Goal: Task Accomplishment & Management: Use online tool/utility

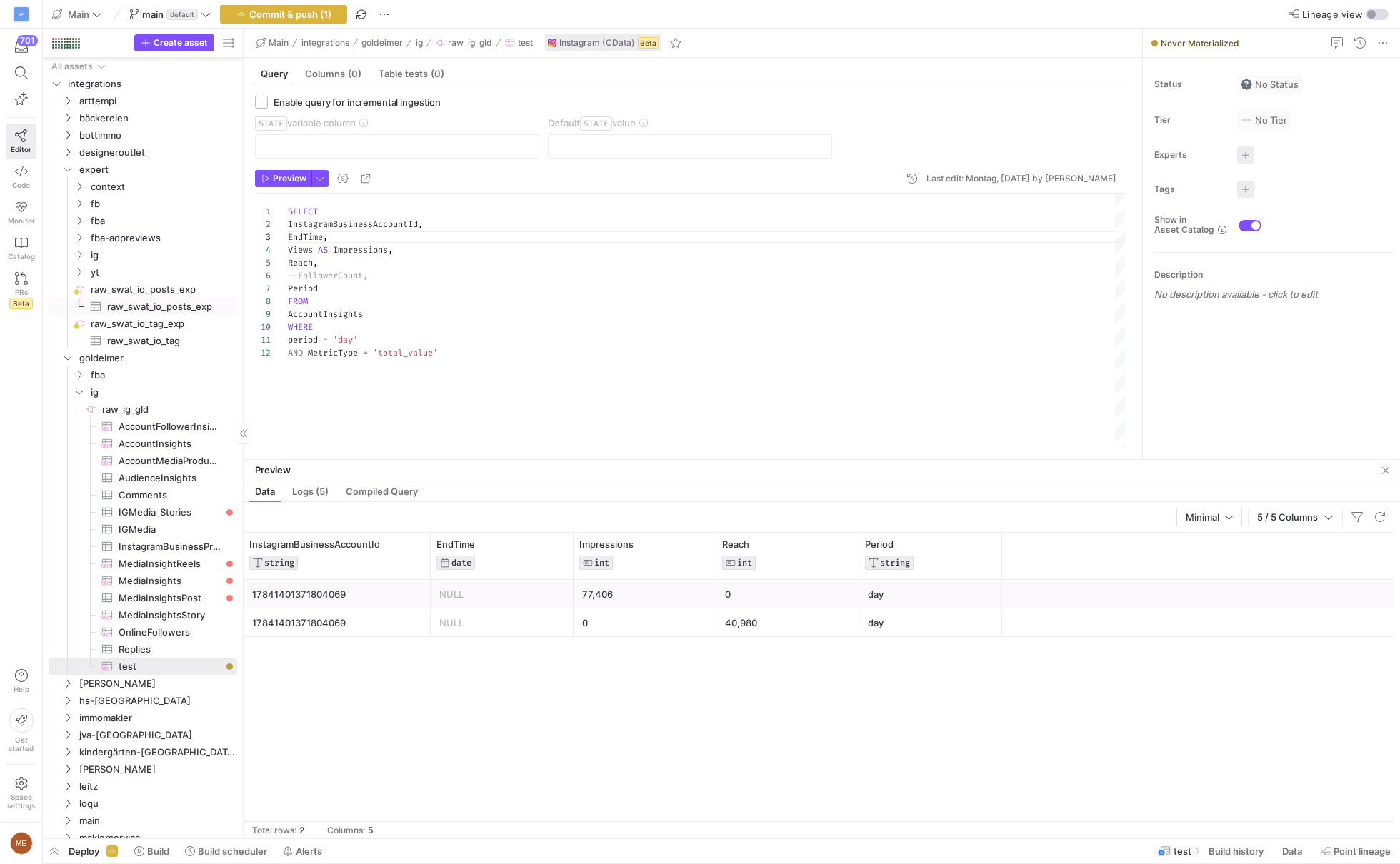
scroll to position [26, 41]
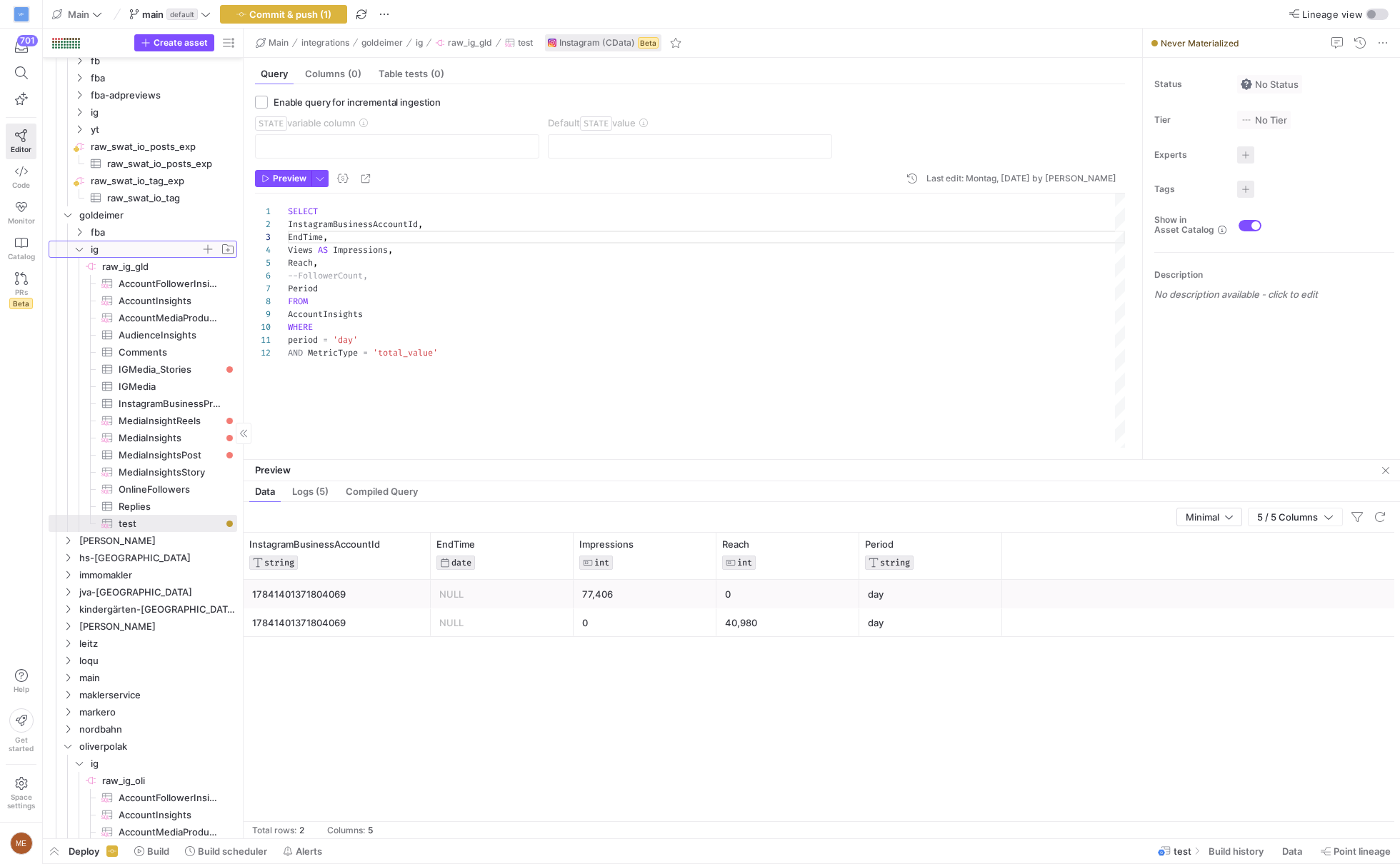
click at [86, 248] on span "ig" at bounding box center [154, 250] width 164 height 16
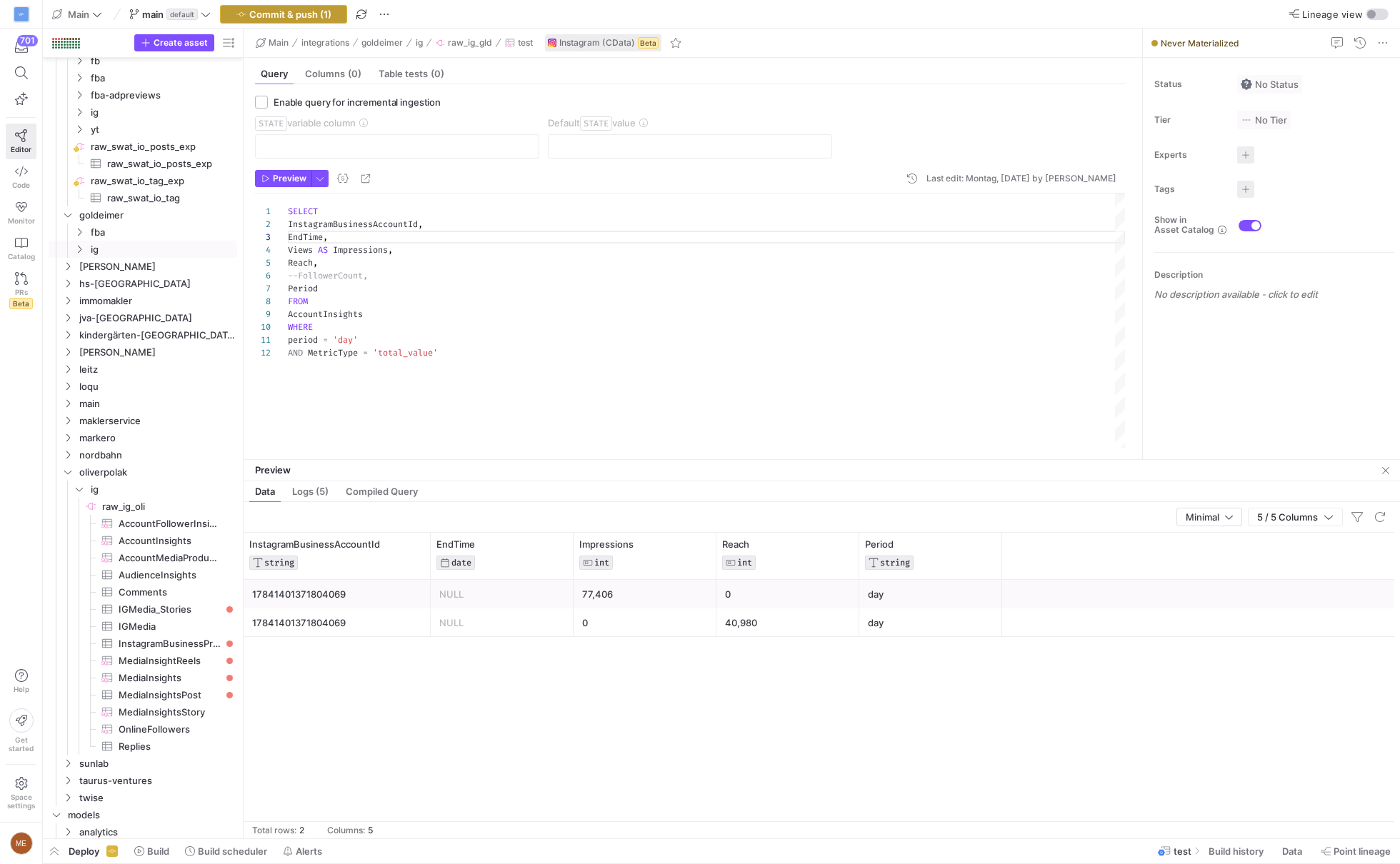
click at [318, 20] on span "button" at bounding box center [283, 13] width 125 height 17
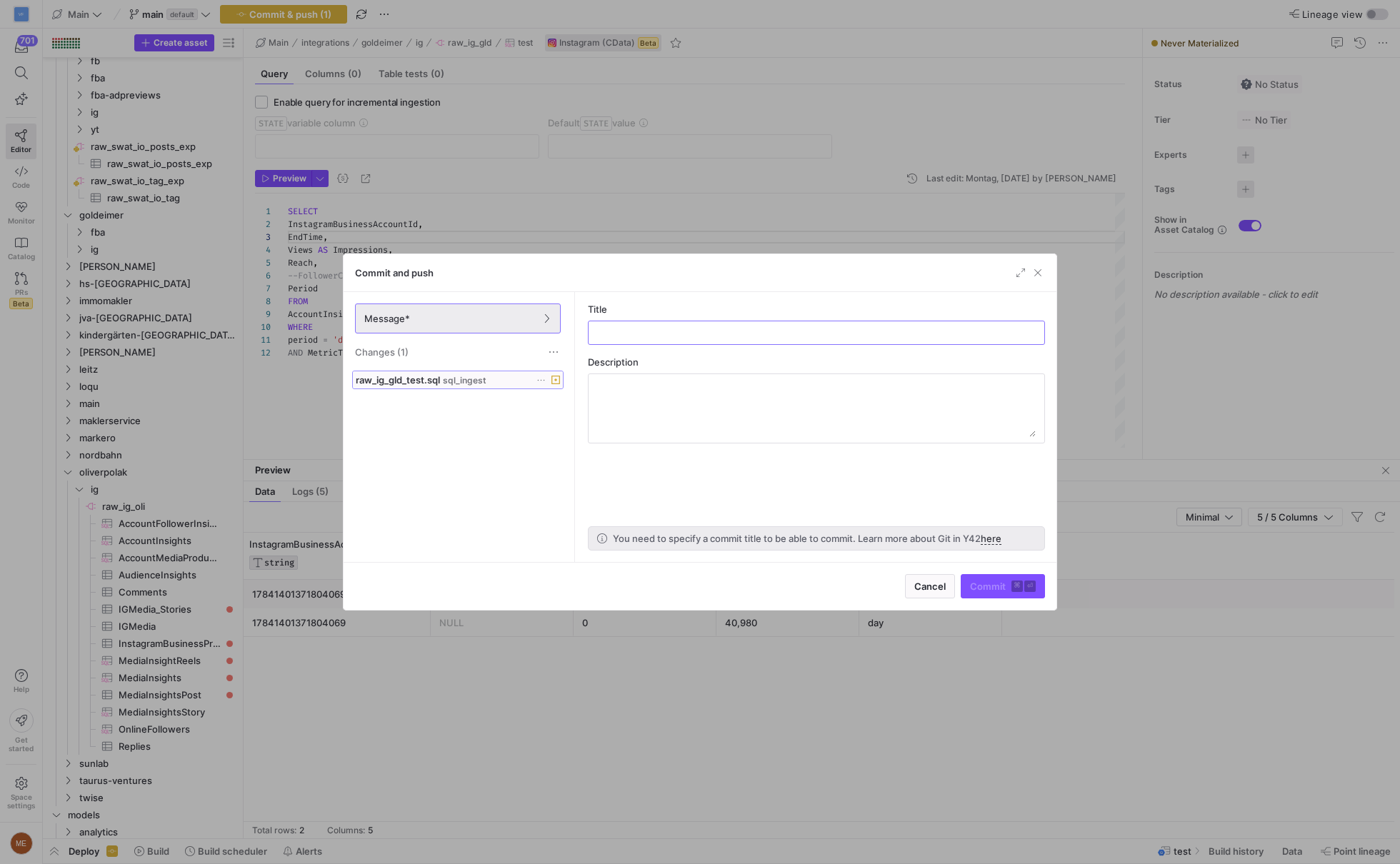
click at [428, 385] on span at bounding box center [458, 380] width 210 height 17
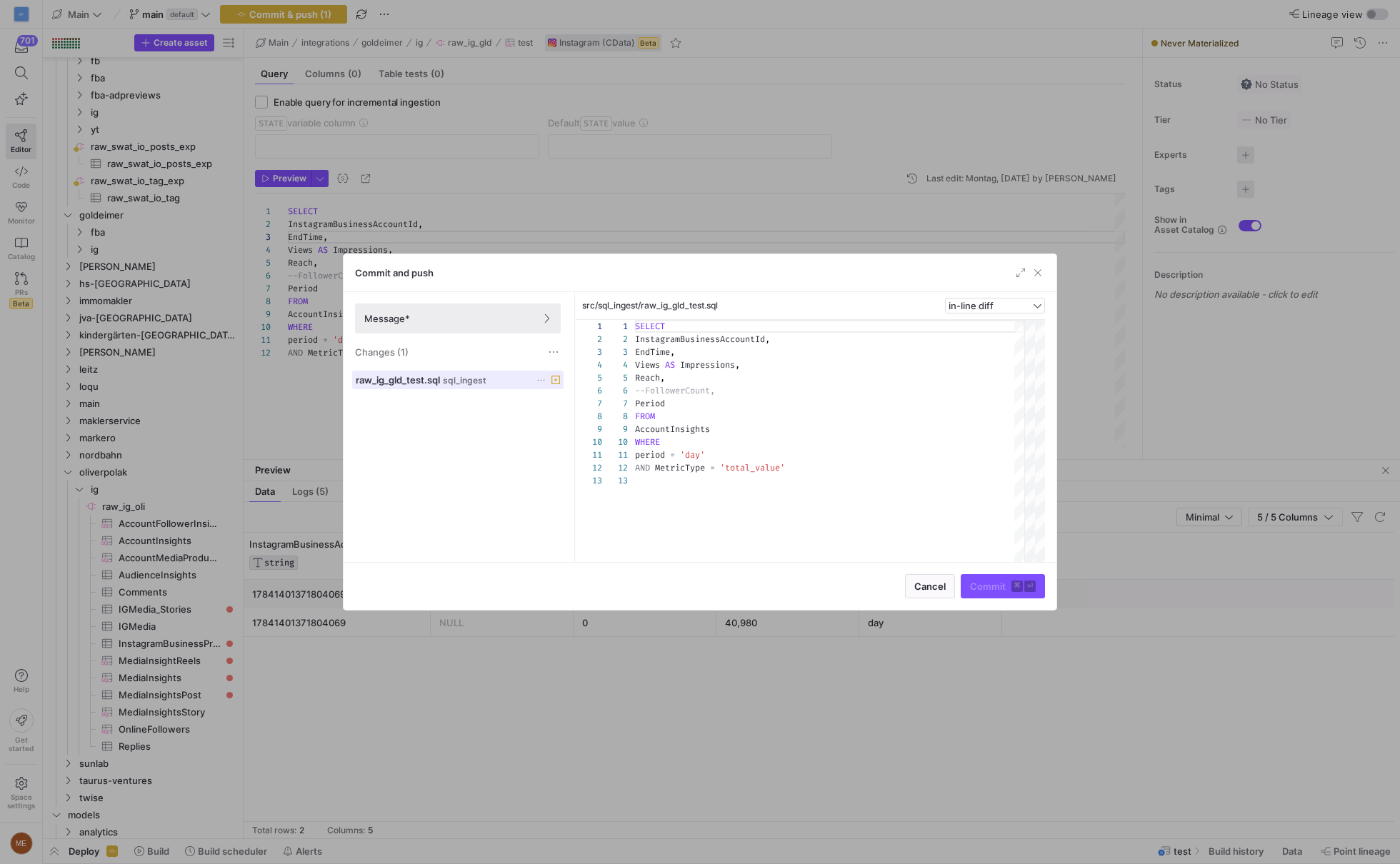
scroll to position [129, 0]
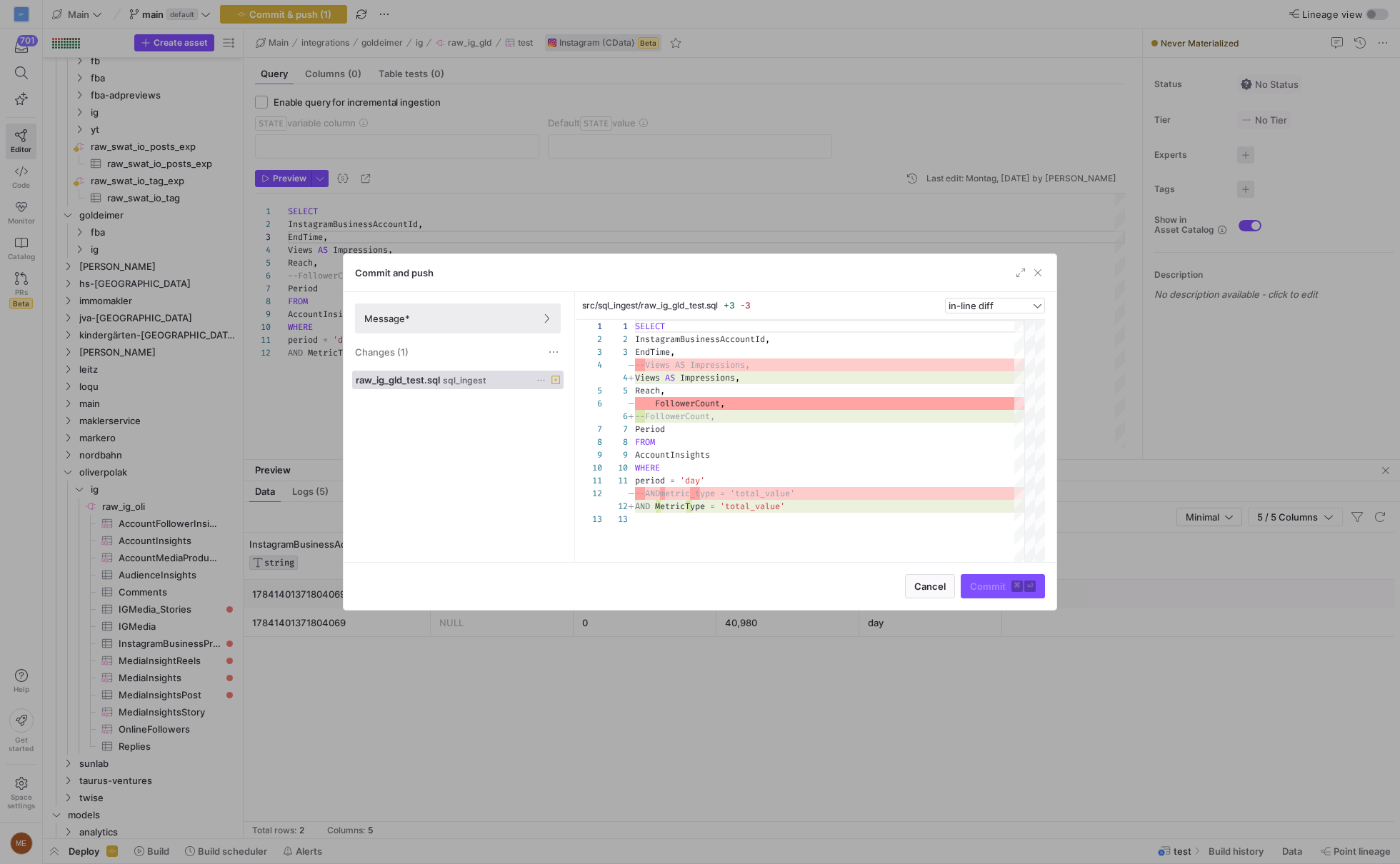
click at [719, 75] on div at bounding box center [700, 432] width 1400 height 864
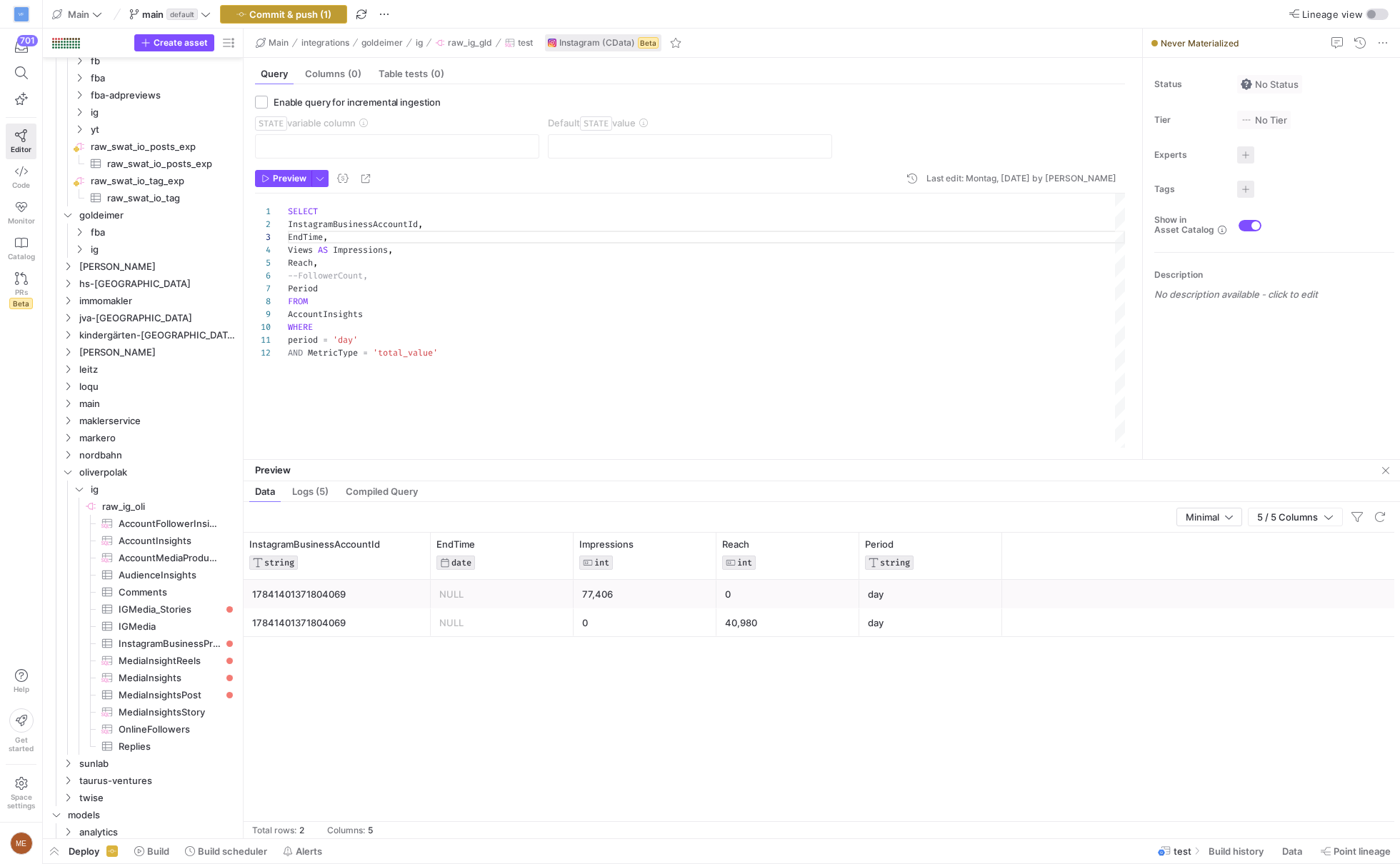
click at [308, 12] on span "Commit & push (1)" at bounding box center [290, 14] width 82 height 12
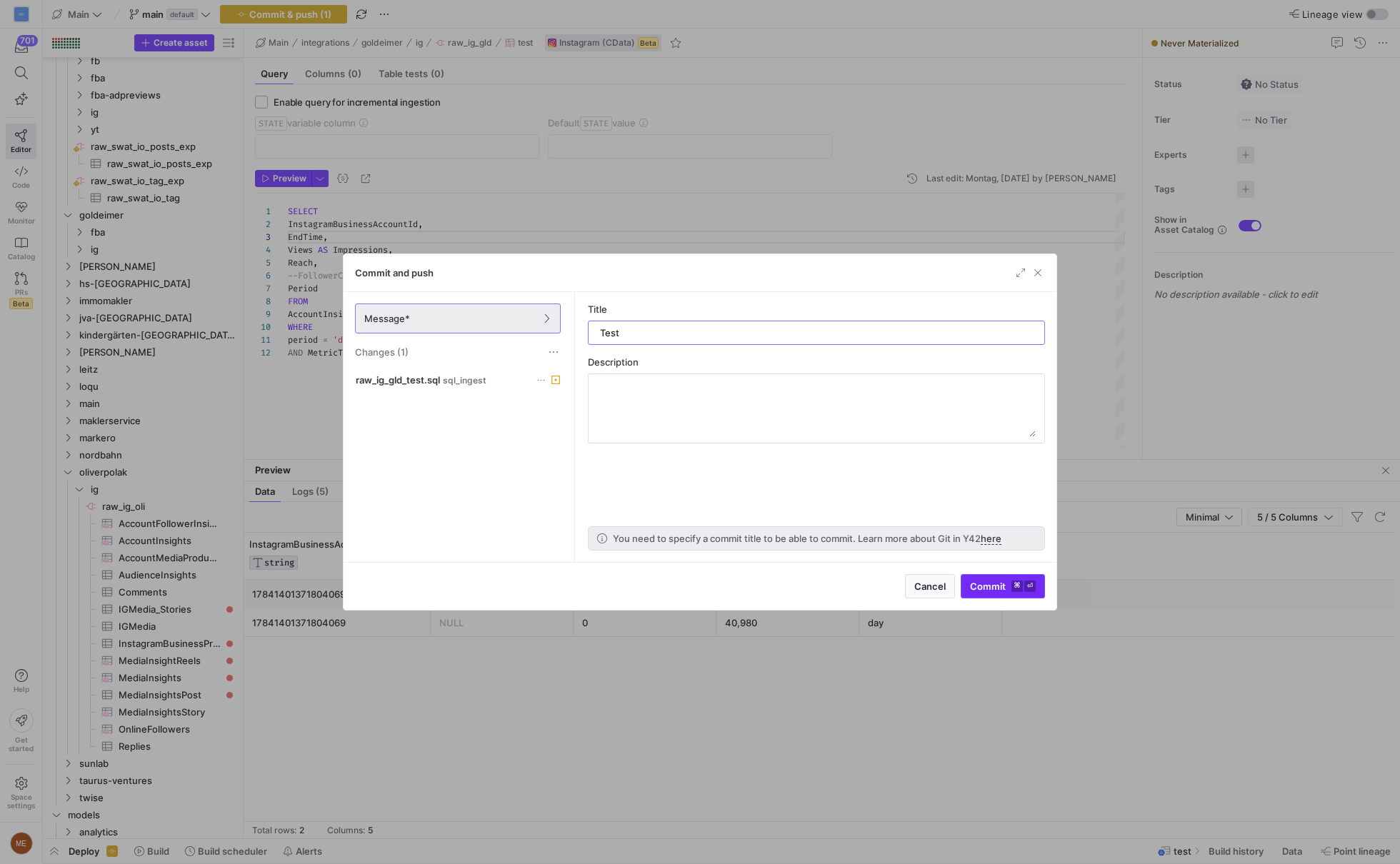
type input "Test"
click at [1002, 580] on span "submit" at bounding box center [1002, 587] width 83 height 23
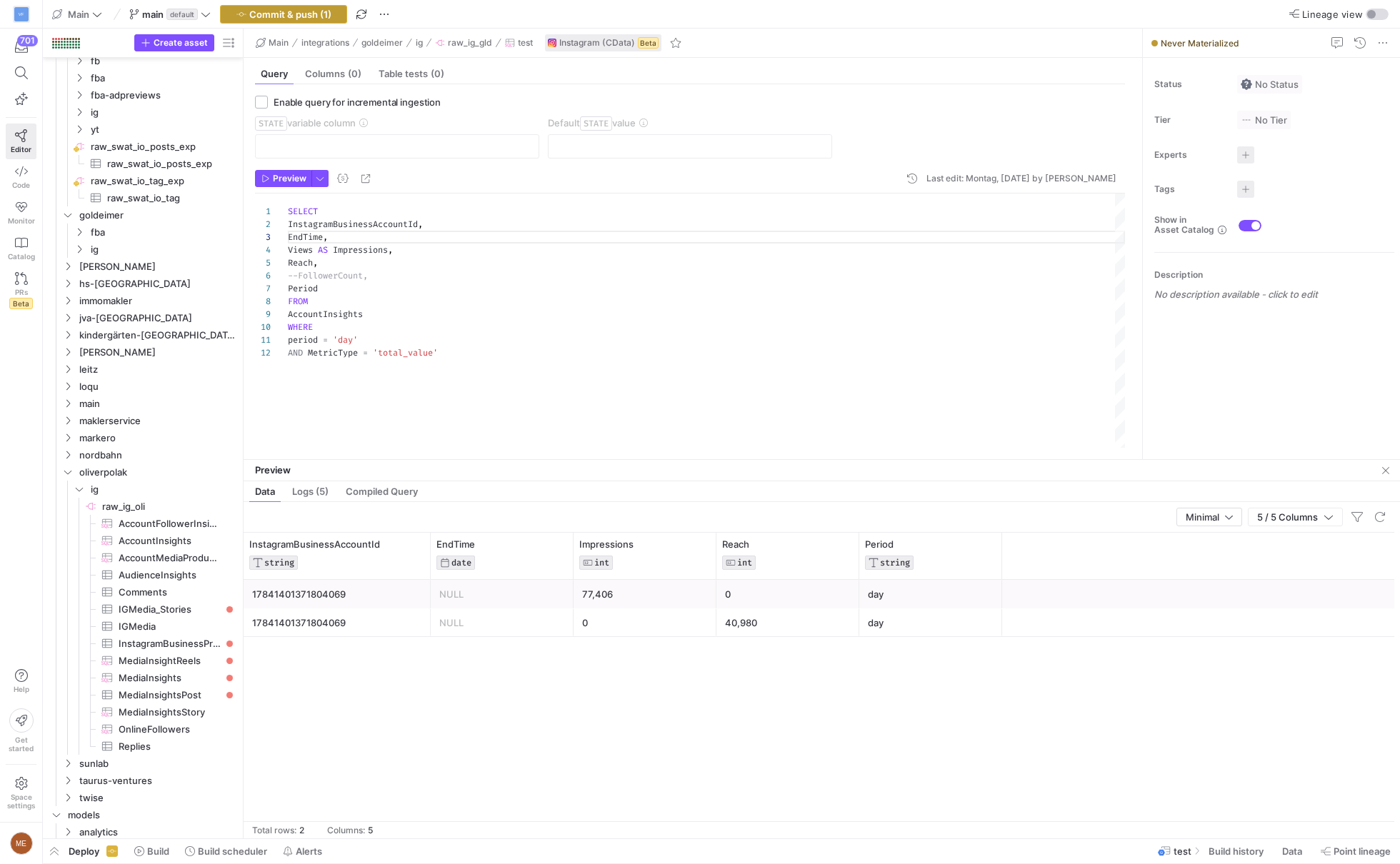
click at [282, 10] on span "Commit & push (1)" at bounding box center [290, 14] width 82 height 12
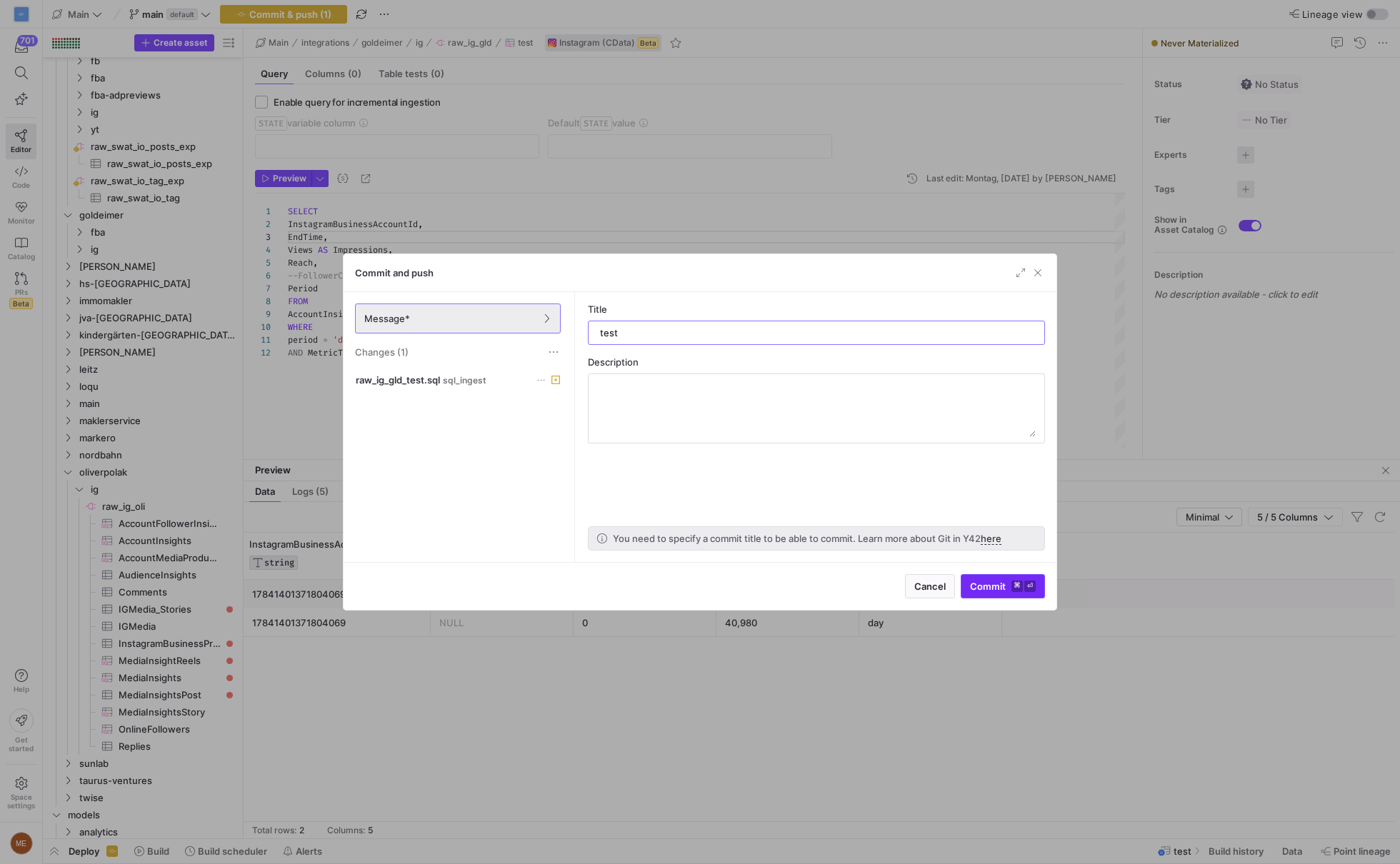
type input "test"
click at [1018, 585] on kbd "⌘" at bounding box center [1017, 586] width 12 height 12
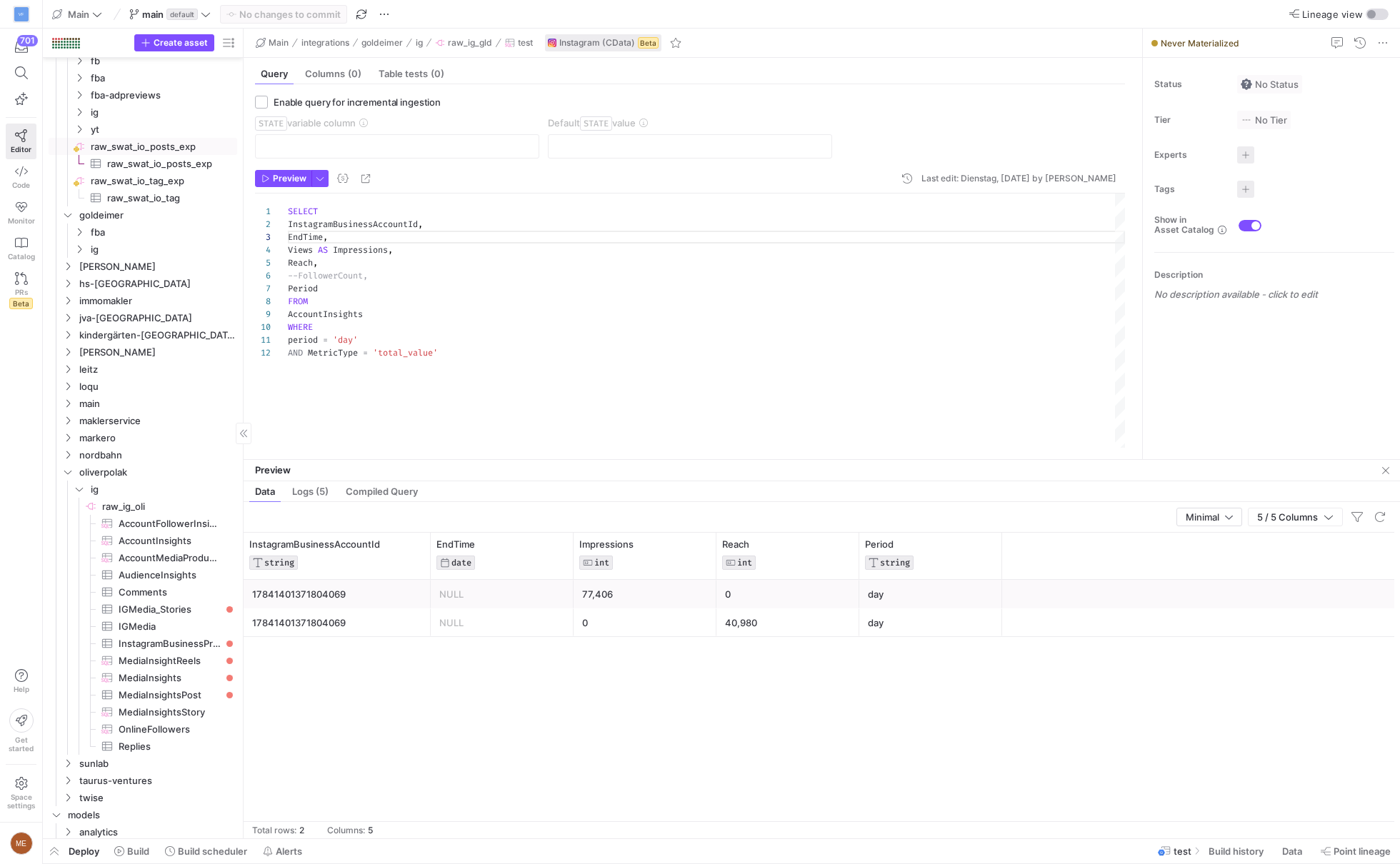
click at [158, 157] on span "raw_swat_io_posts_exp​​​​​​​​​" at bounding box center [164, 164] width 114 height 16
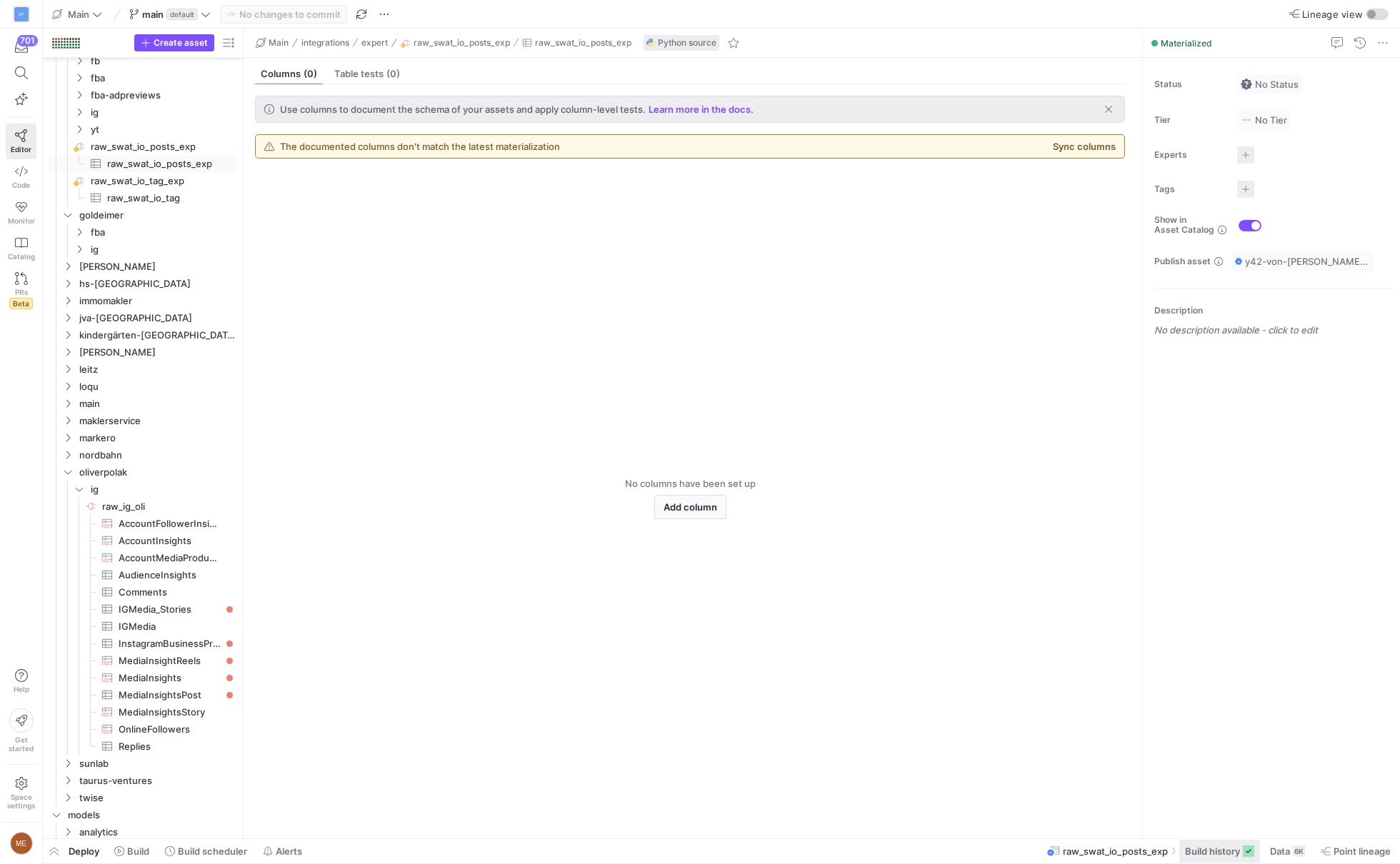
click at [1228, 848] on span "Build history" at bounding box center [1212, 851] width 55 height 12
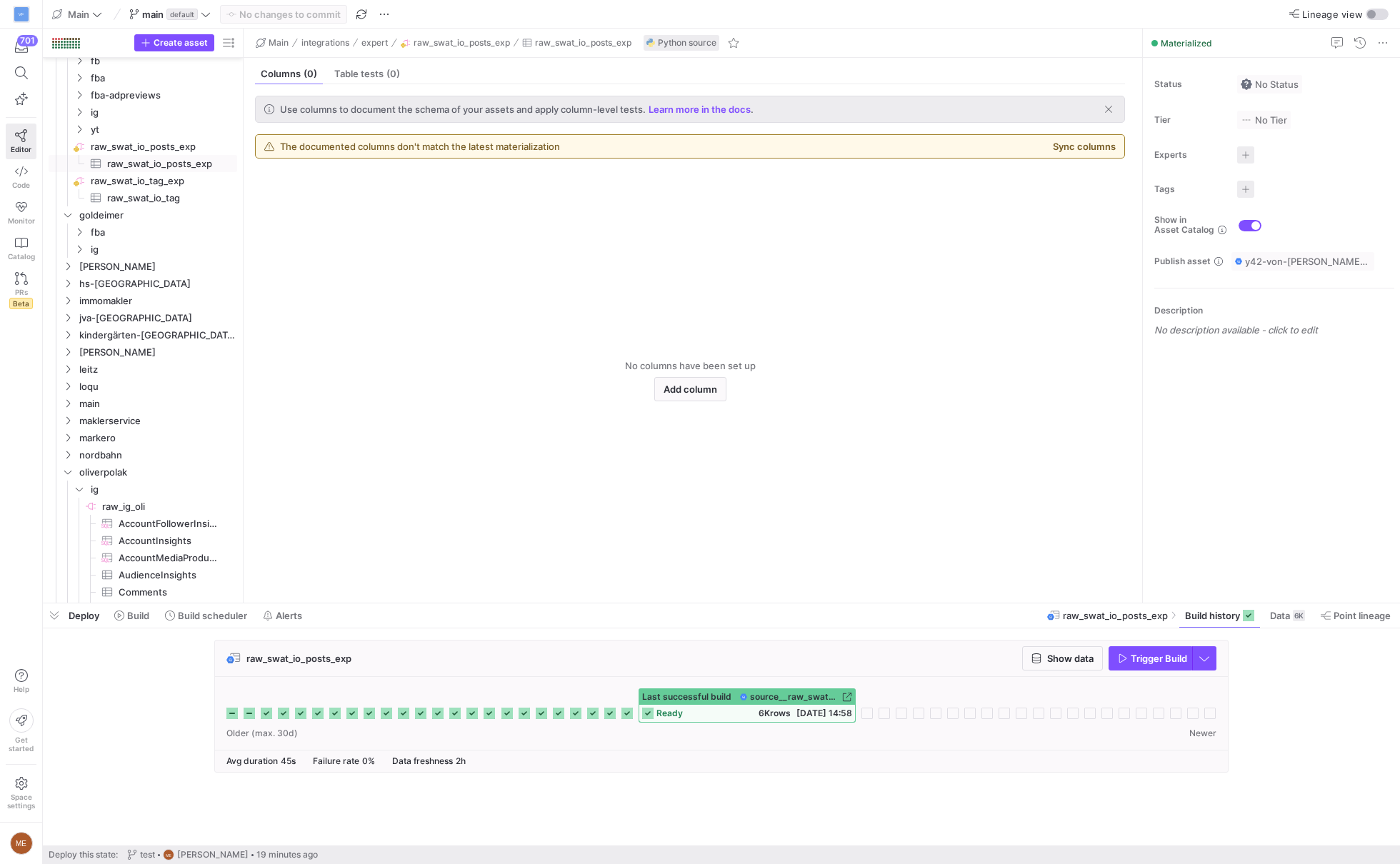
click at [1148, 656] on span "Trigger Build" at bounding box center [1158, 658] width 56 height 12
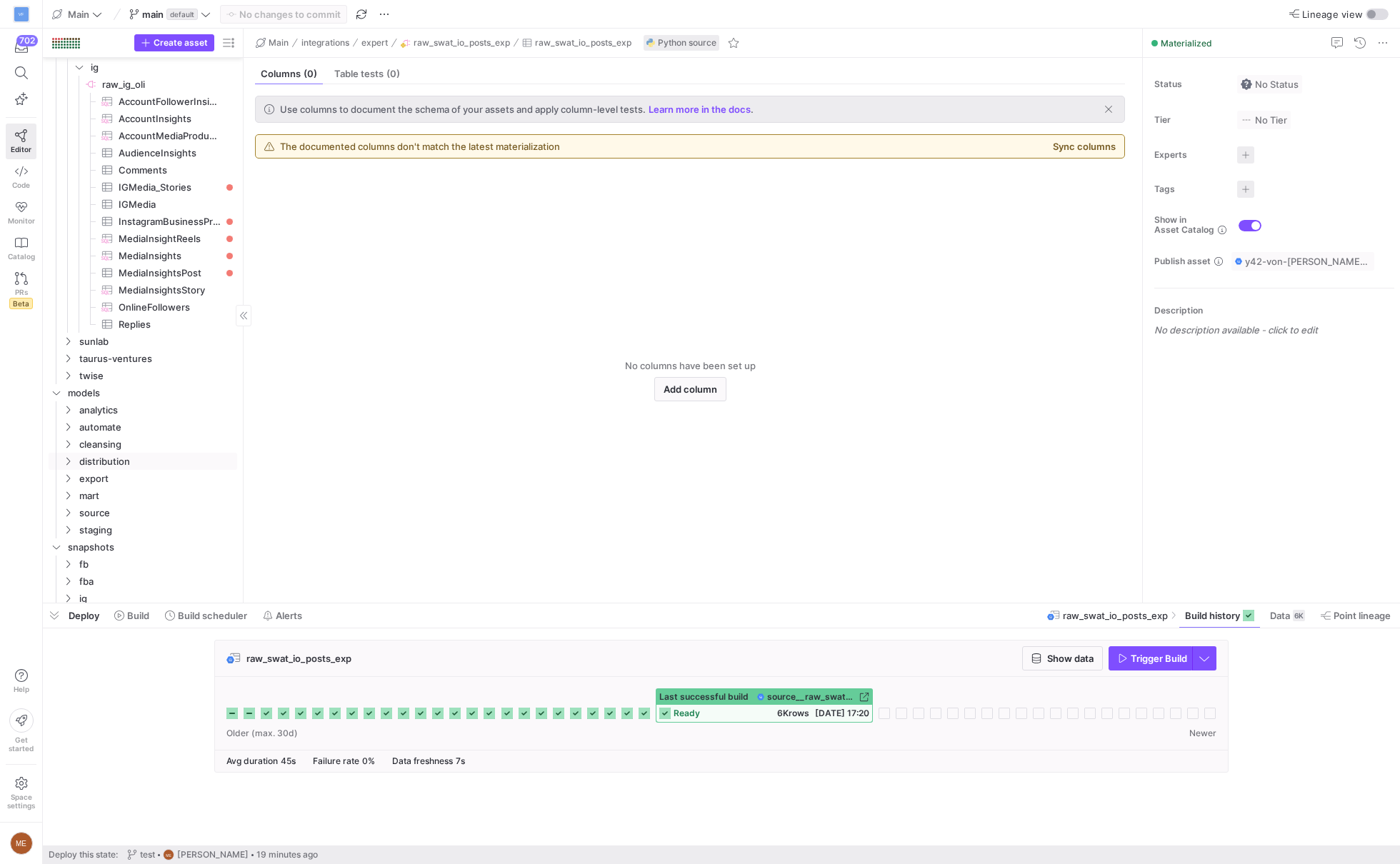
scroll to position [569, 0]
click at [168, 513] on span "staging" at bounding box center [140, 521] width 122 height 16
click at [168, 535] on span "fba" at bounding box center [146, 538] width 110 height 16
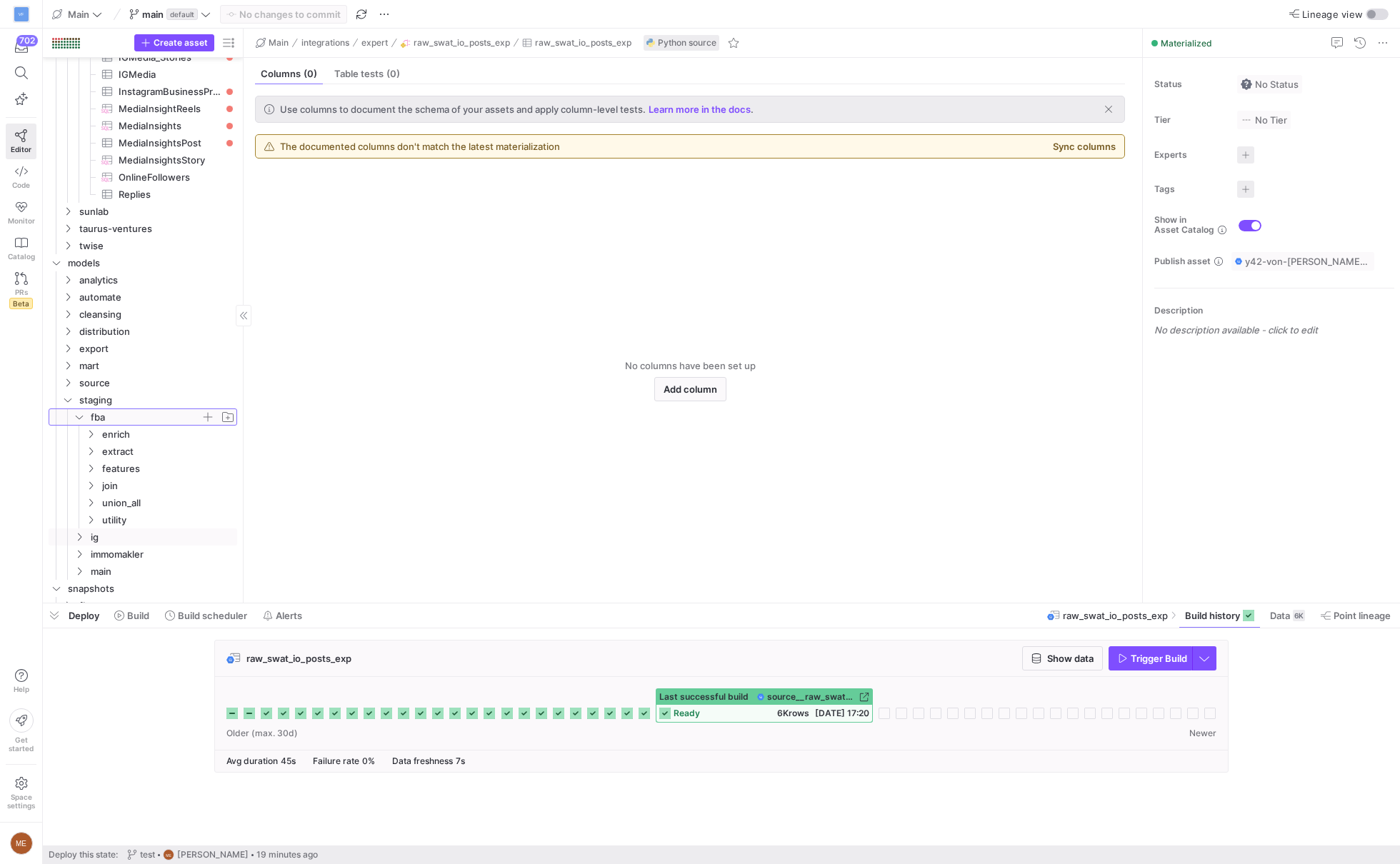
scroll to position [695, 0]
click at [171, 500] on span "union_all" at bounding box center [151, 503] width 99 height 16
click at [172, 487] on span "join" at bounding box center [151, 486] width 99 height 16
click at [174, 477] on link "join" at bounding box center [143, 485] width 188 height 17
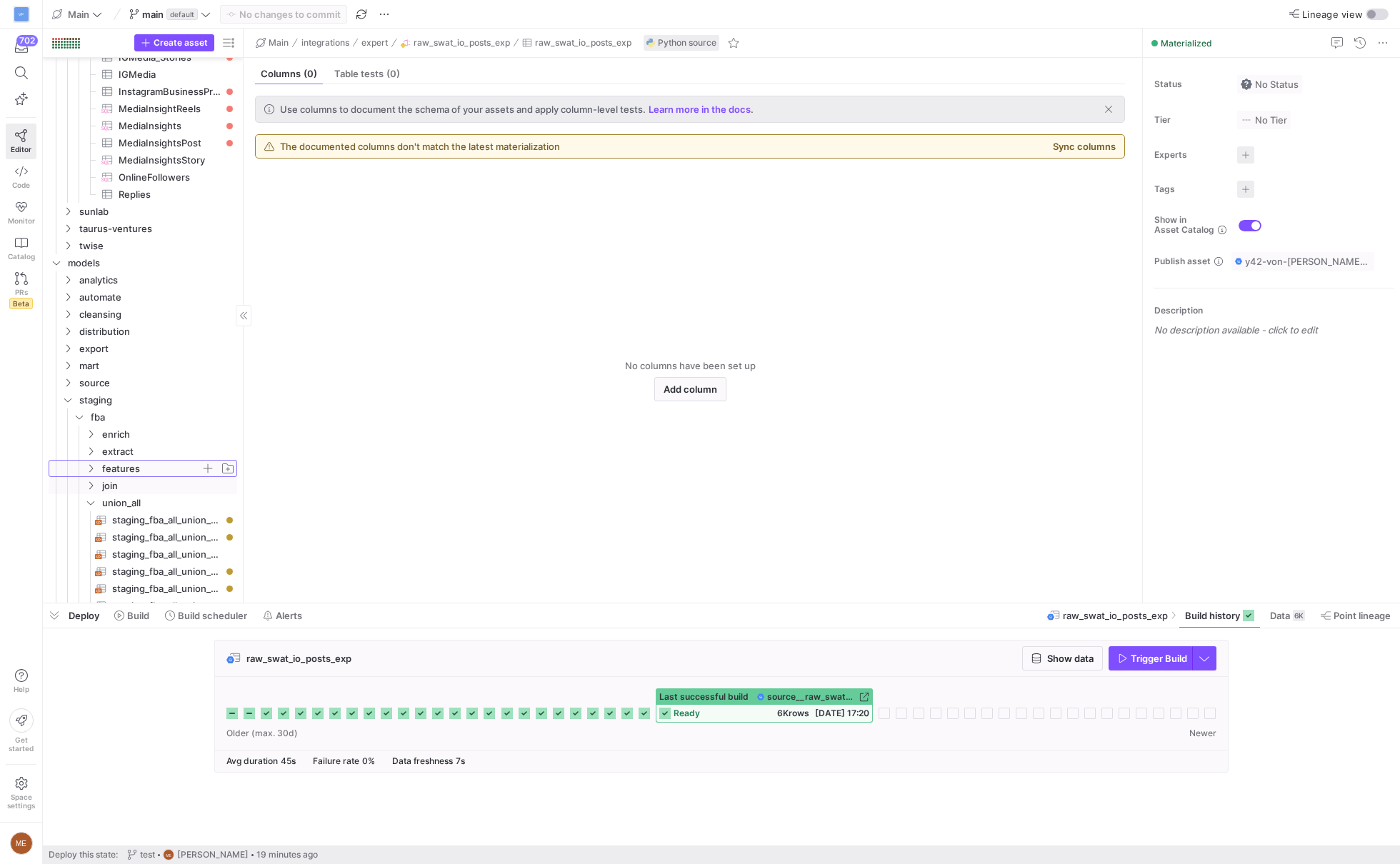
click at [176, 463] on span "features" at bounding box center [151, 468] width 99 height 16
click at [176, 480] on span "staging_fba_all_features​​​​​​​​​​" at bounding box center [166, 486] width 108 height 16
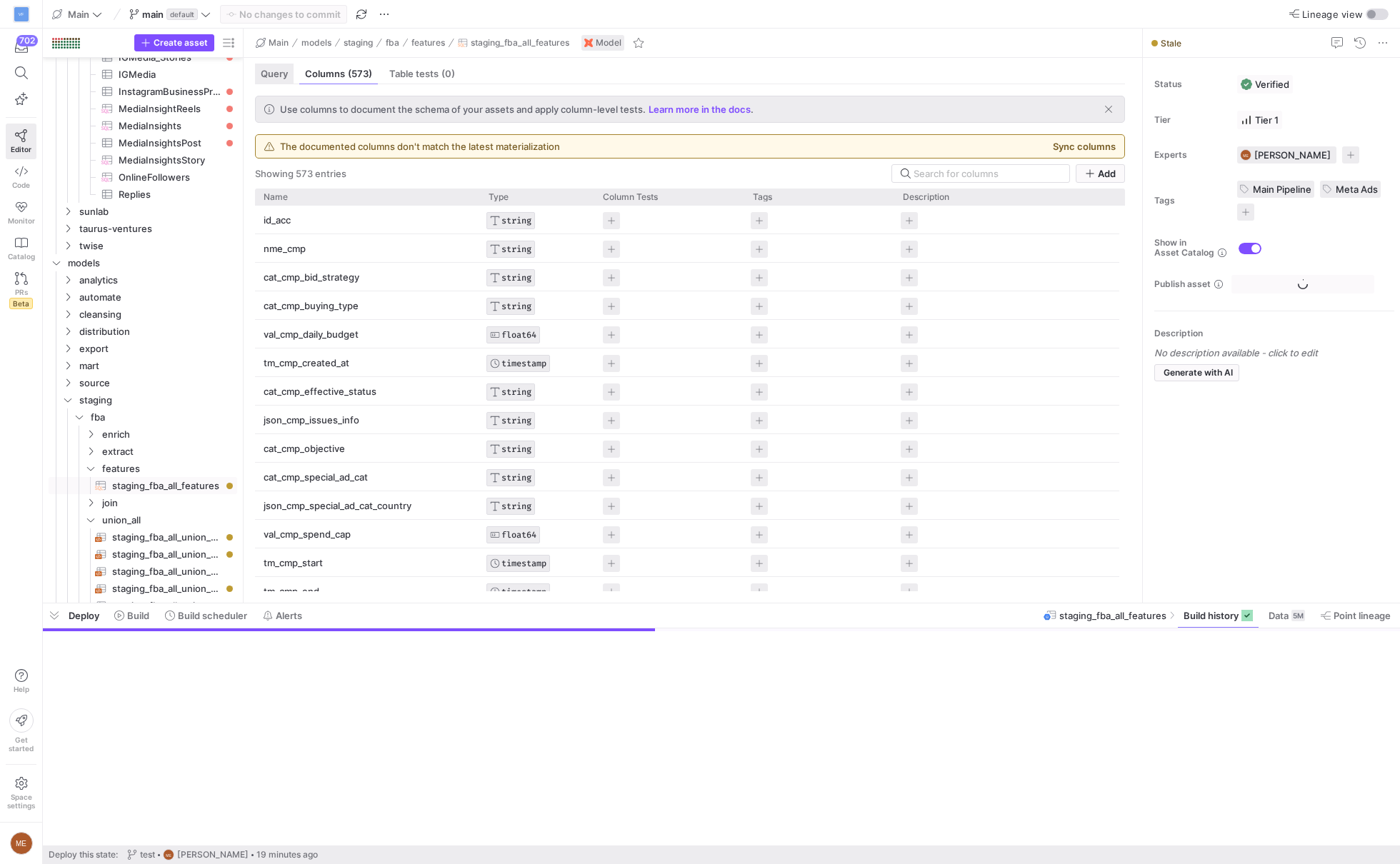
click at [283, 76] on span "Query" at bounding box center [274, 74] width 28 height 9
click at [282, 75] on span "Query" at bounding box center [274, 74] width 28 height 9
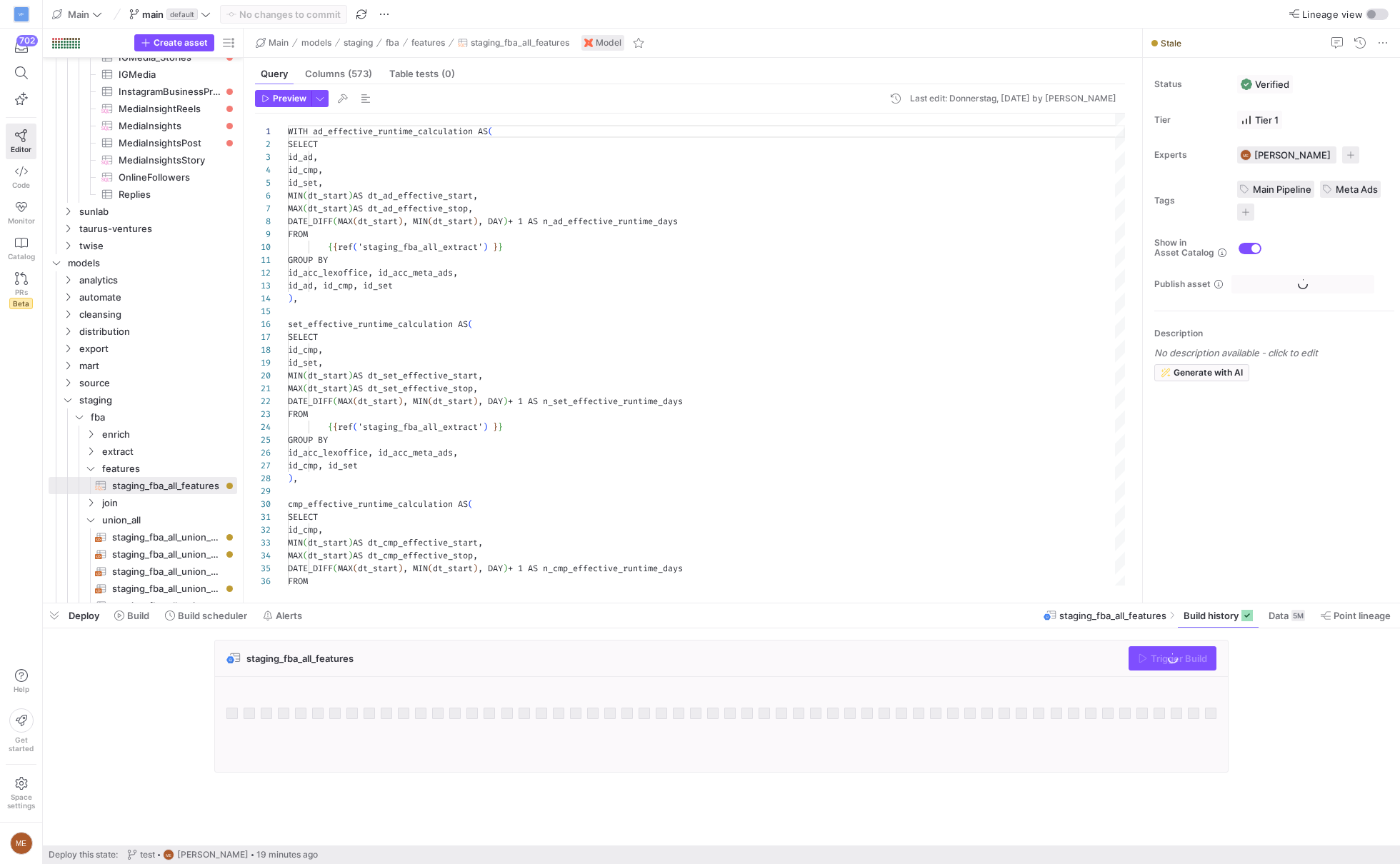
scroll to position [129, 0]
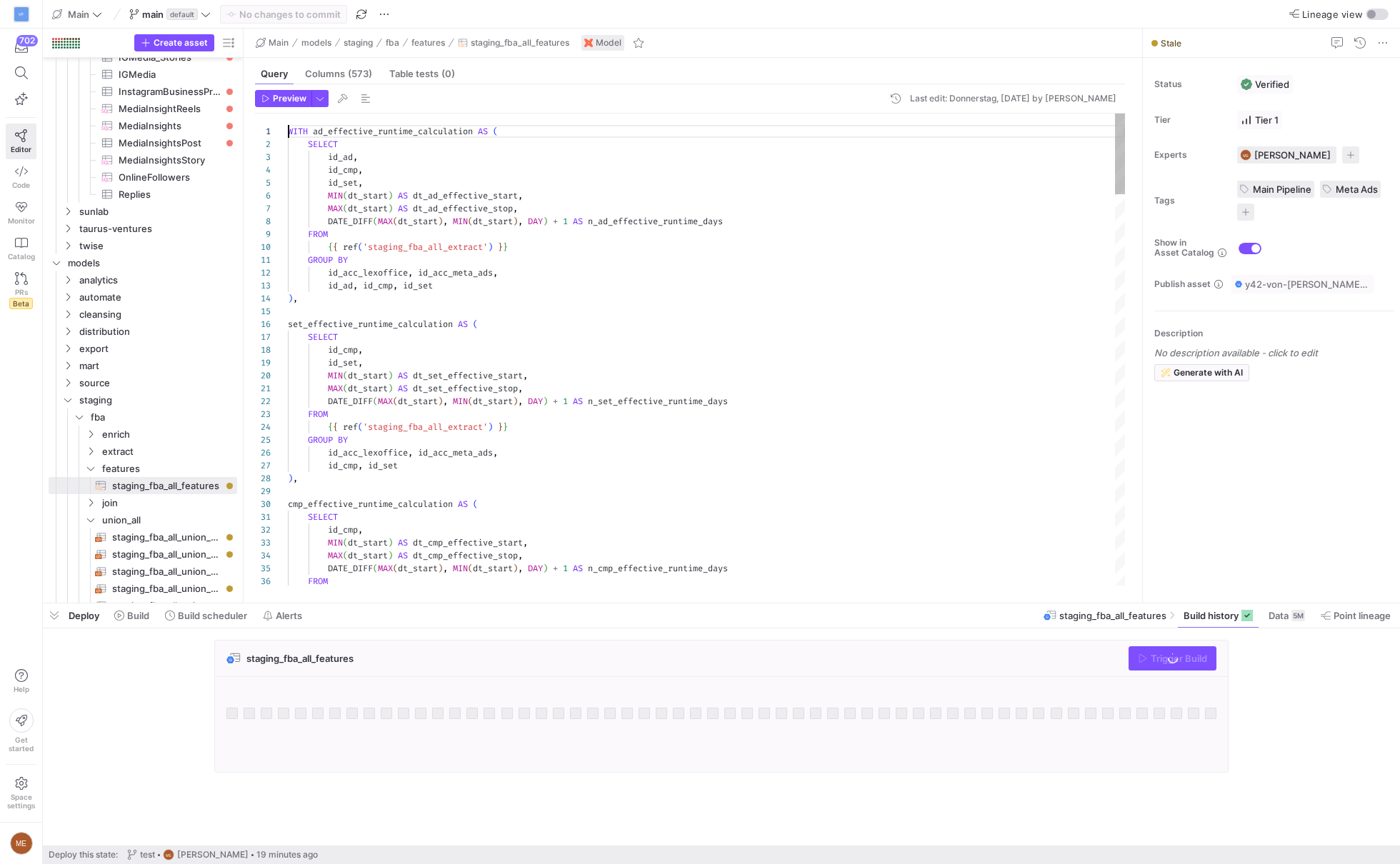
type textarea "GROUP BY id_acc_lexoffice, id_acc_meta_ads, id_ad, id_cmp, id_set ), set_effect…"
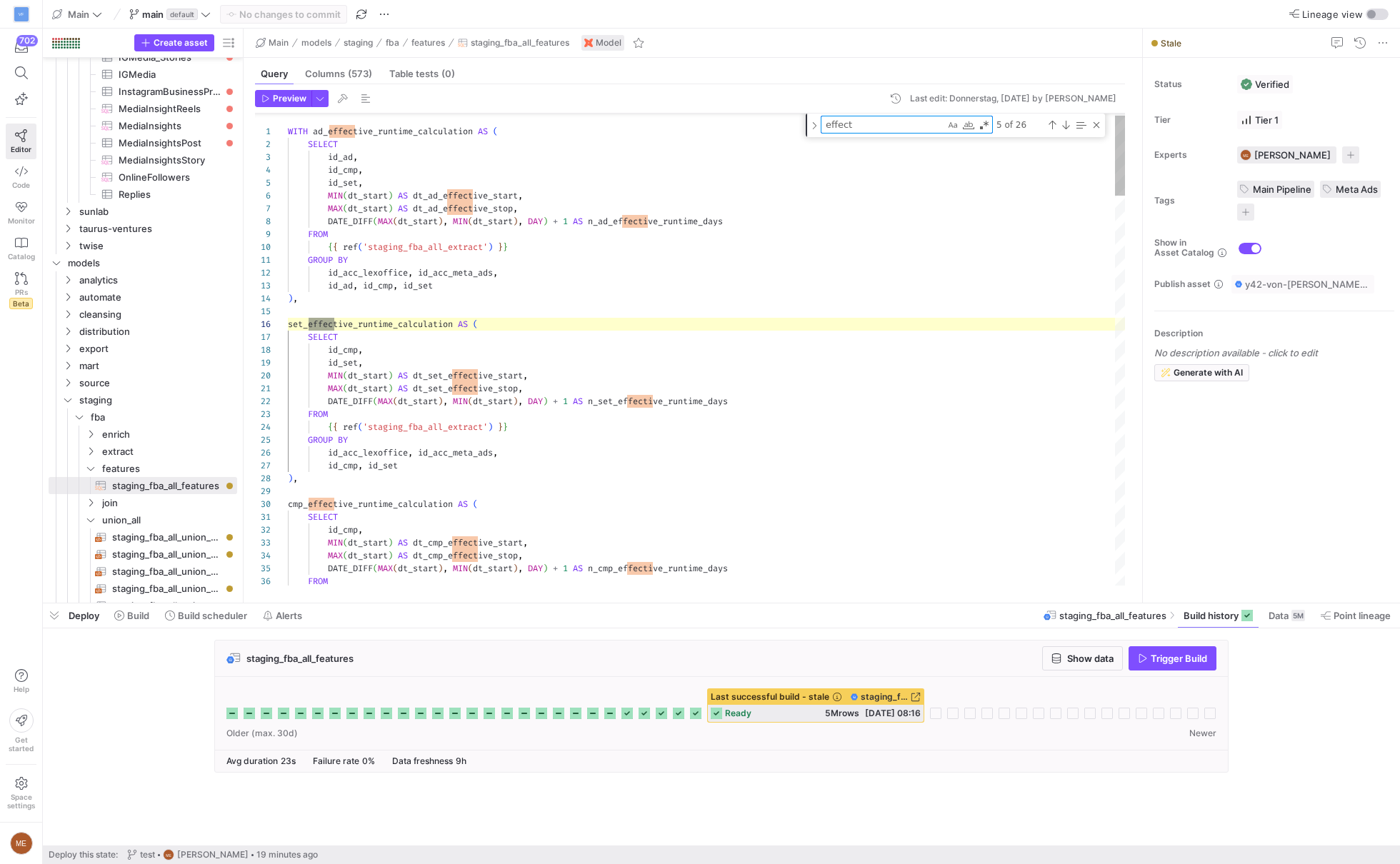
scroll to position [0, 52]
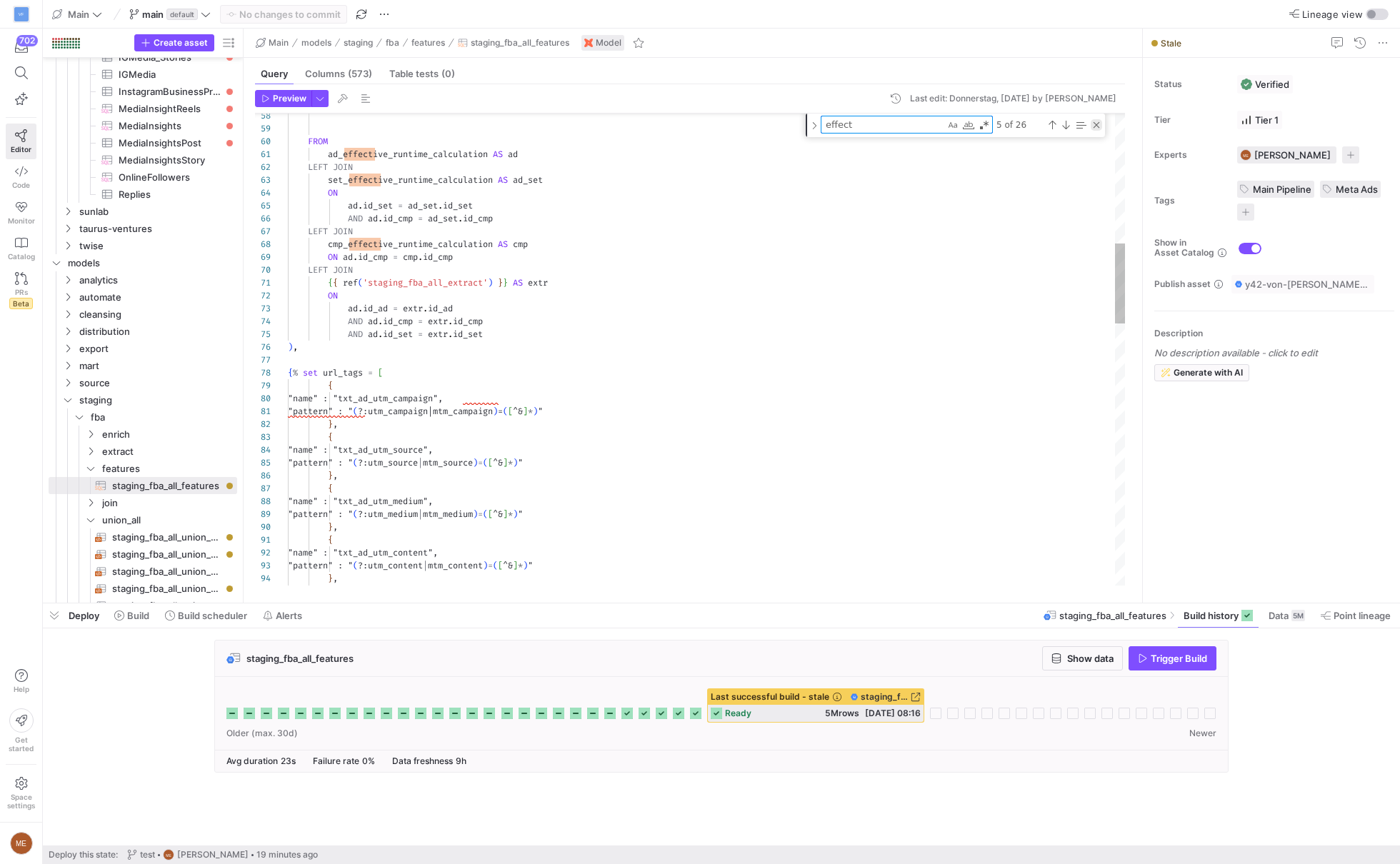
type textarea "effect"
click at [1092, 120] on div "Close (Escape)" at bounding box center [1096, 124] width 12 height 12
click at [836, 342] on div "{ { ref ( 'staging_fba_all_extract' ) } } AS extr ON ad . id_ad = extr . id_ad …" at bounding box center [707, 747] width 837 height 2763
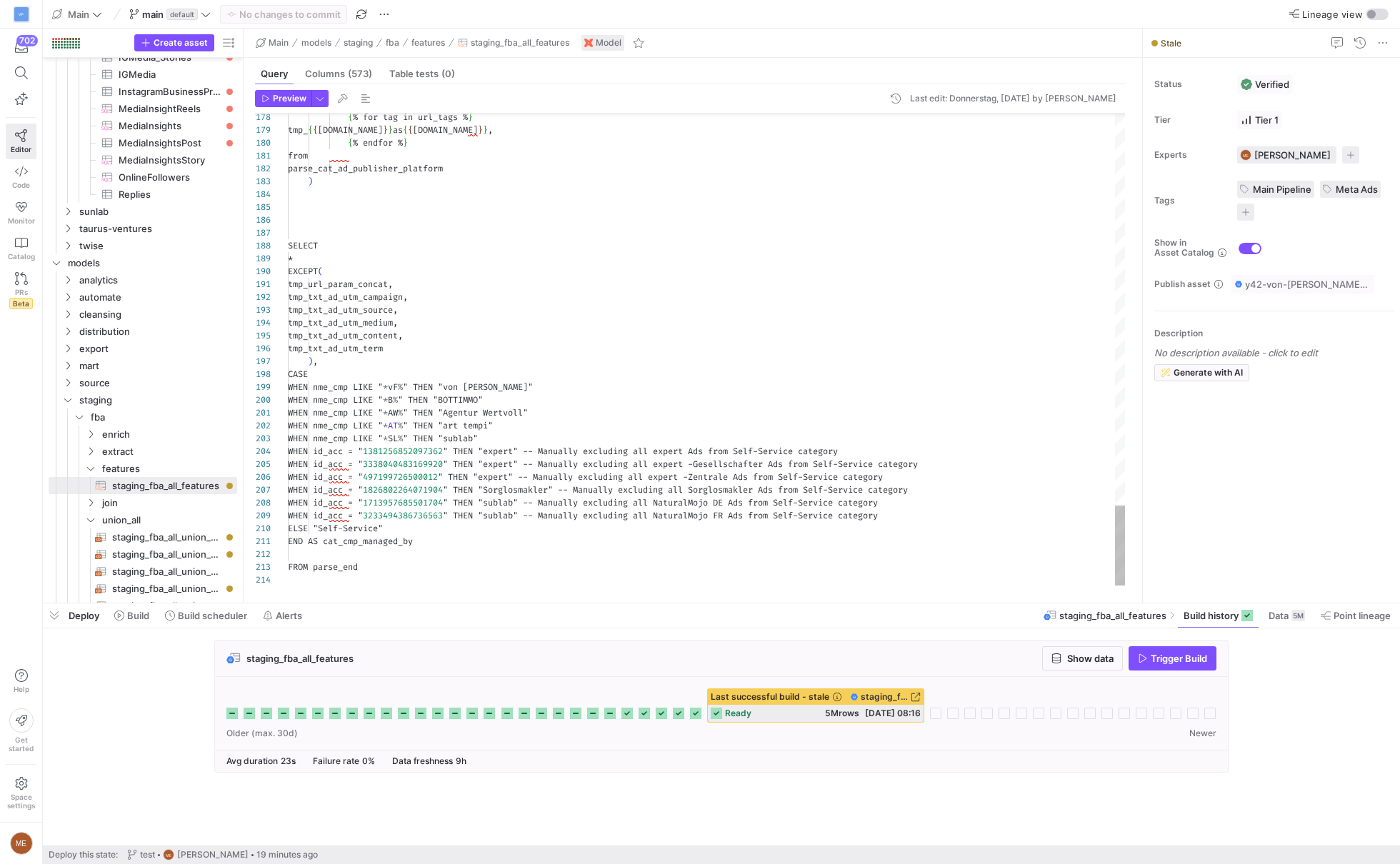
type textarea "tmp_url_param_concat, tmp_txt_ad_utm_campaign, tmp_txt_ad_utm_source, tmp_txt_a…"
type textarea "e"
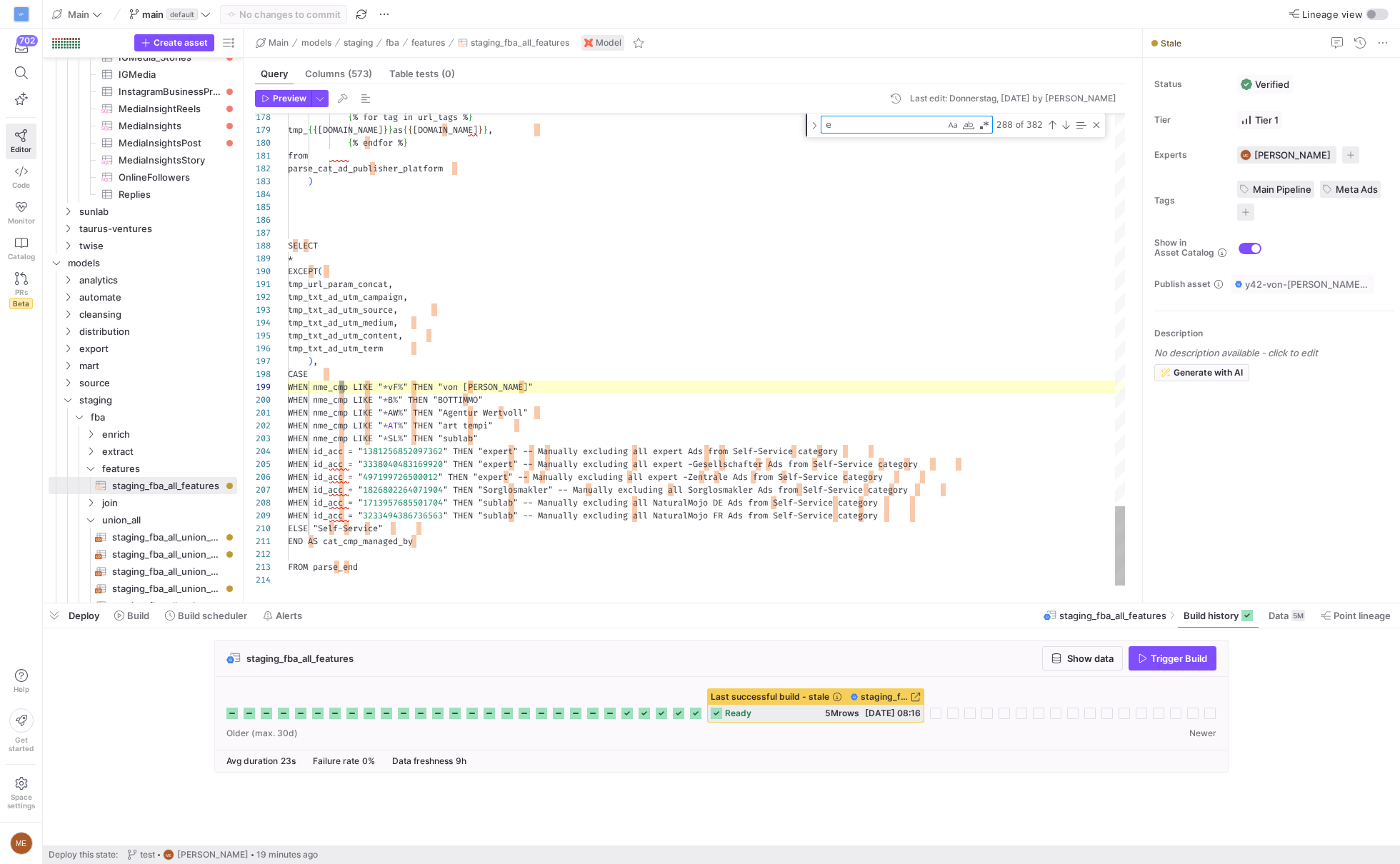
type textarea "WITH ad_effective_runtime_calculation AS ( SELECT id_ad, id_cmp, id_set, MIN(dt…"
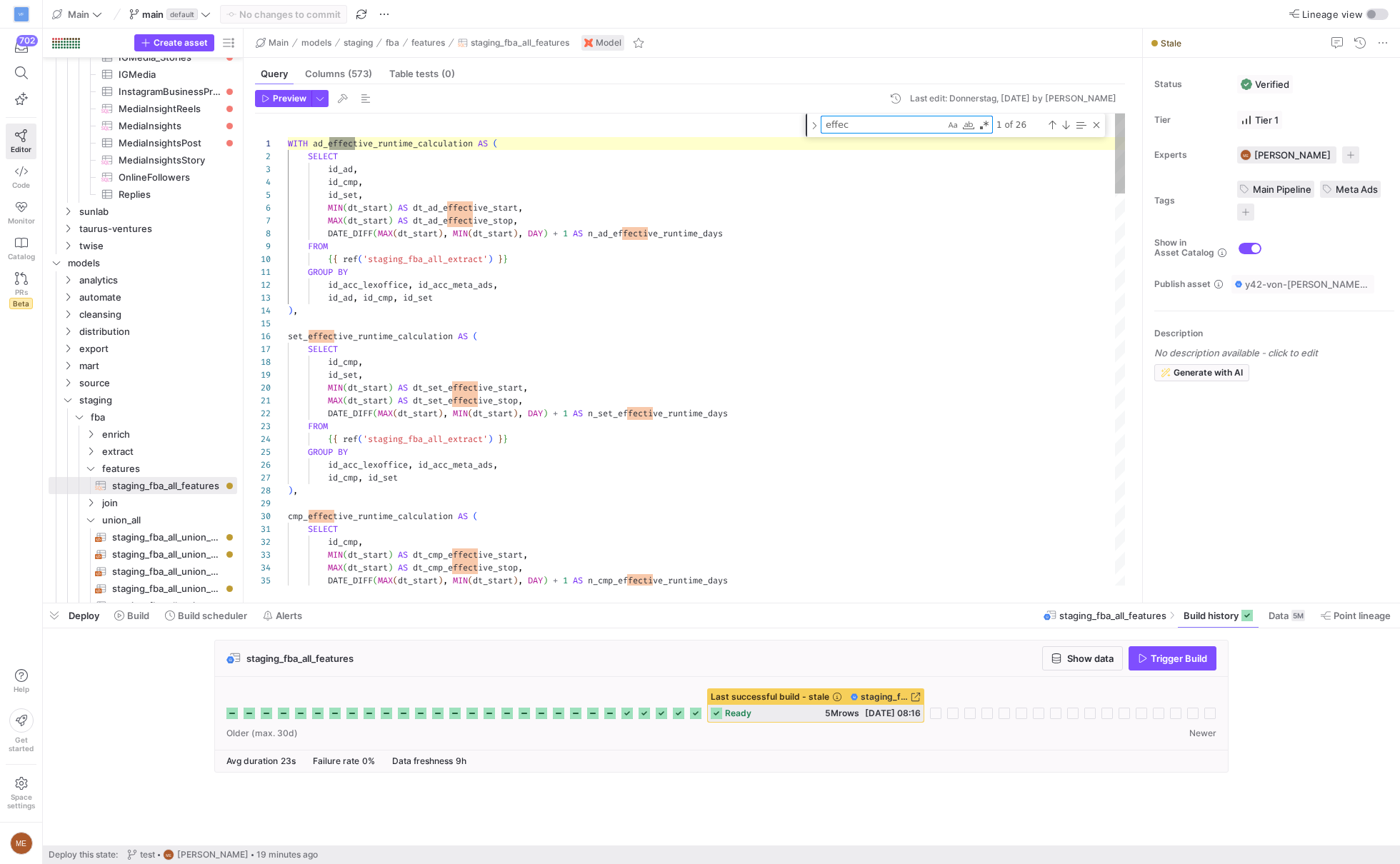
scroll to position [129, 67]
type textarea "effec"
click at [1099, 127] on div "Close (Escape)" at bounding box center [1096, 124] width 12 height 12
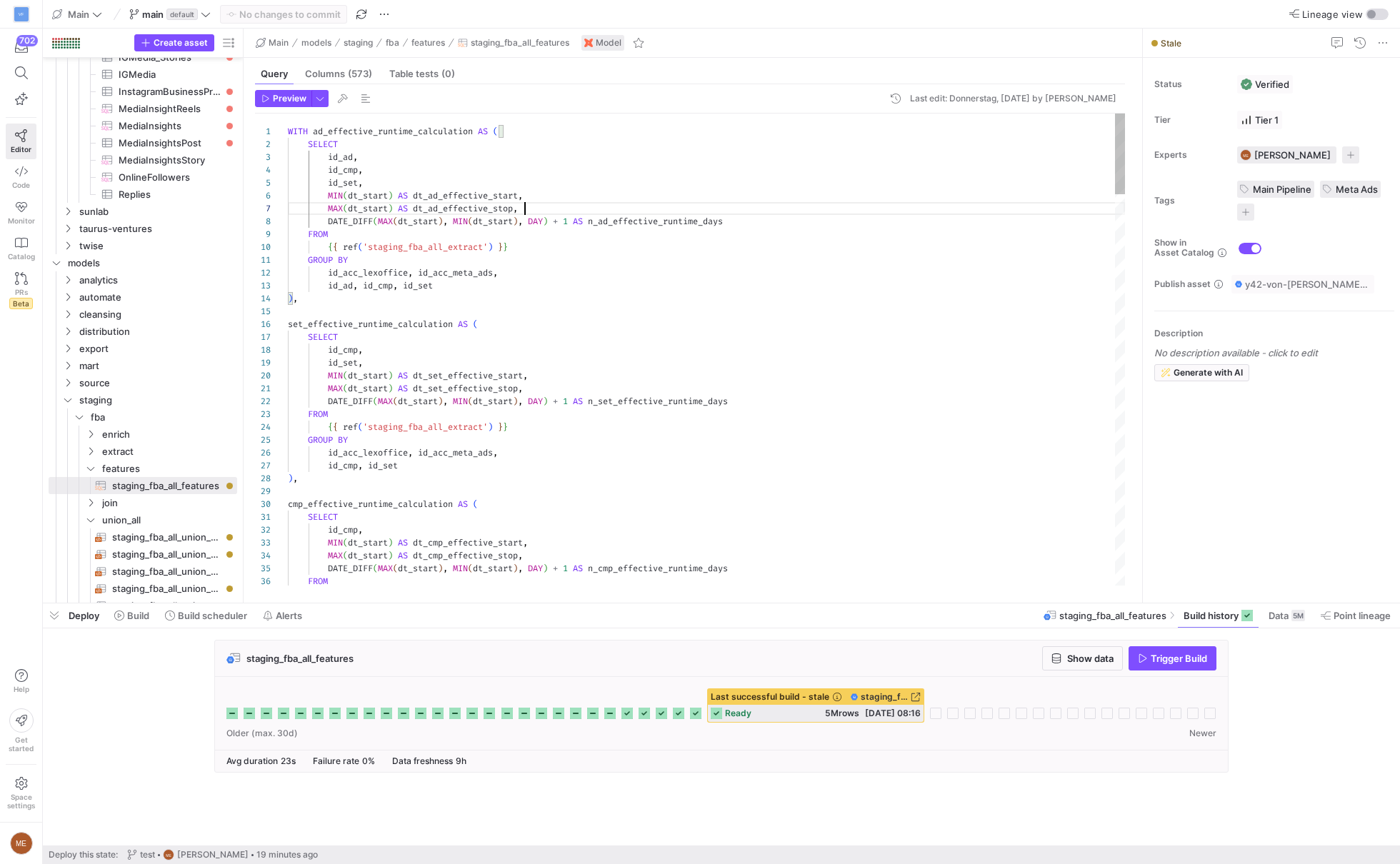
scroll to position [64, 241]
drag, startPoint x: 572, startPoint y: 212, endPoint x: 572, endPoint y: 198, distance: 14.0
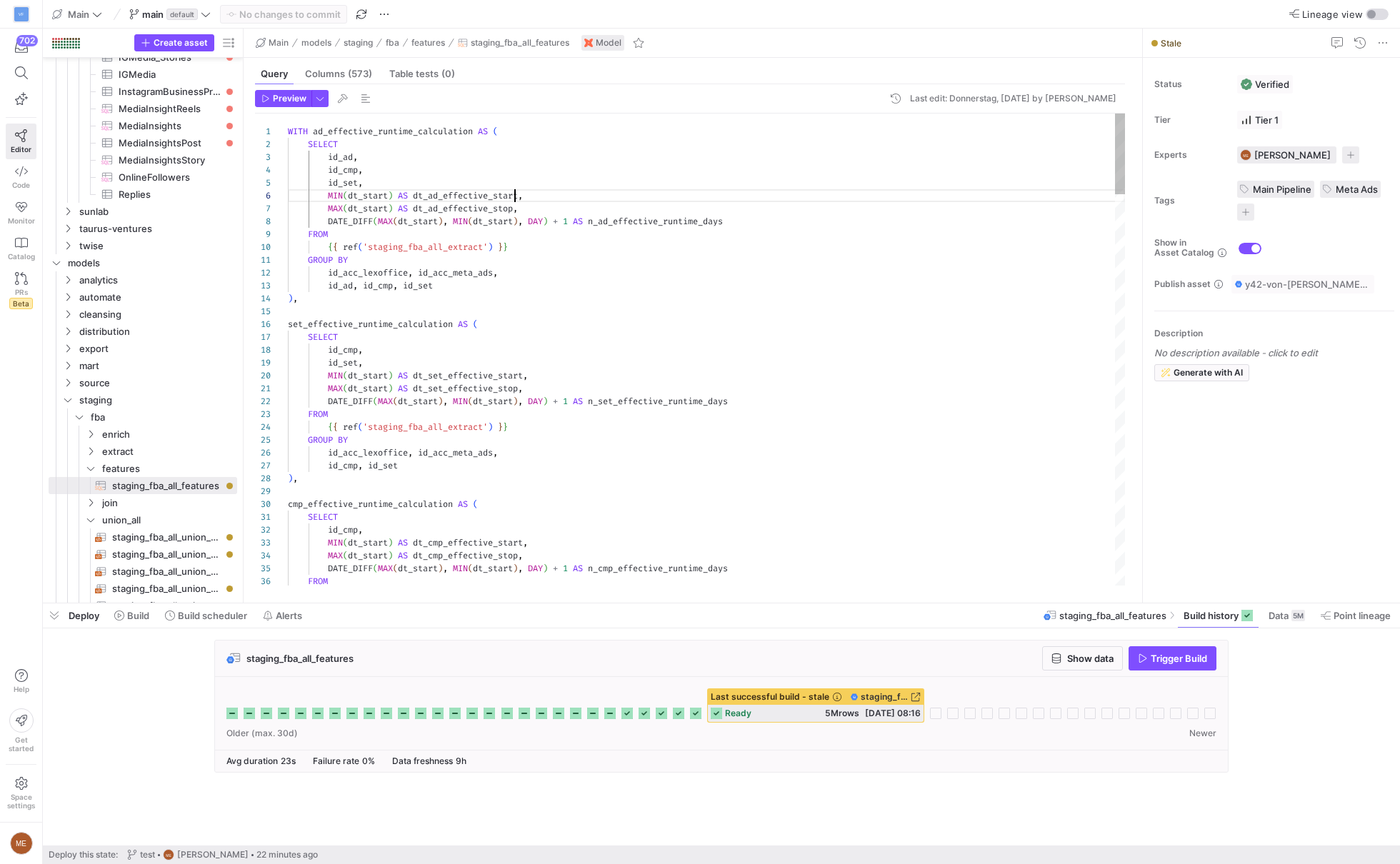
scroll to position [64, 236]
type textarea "GROUP BY id_acc_lexoffice, id_acc_meta_ads, id_ad, id_cmp, id_set ), set_effect…"
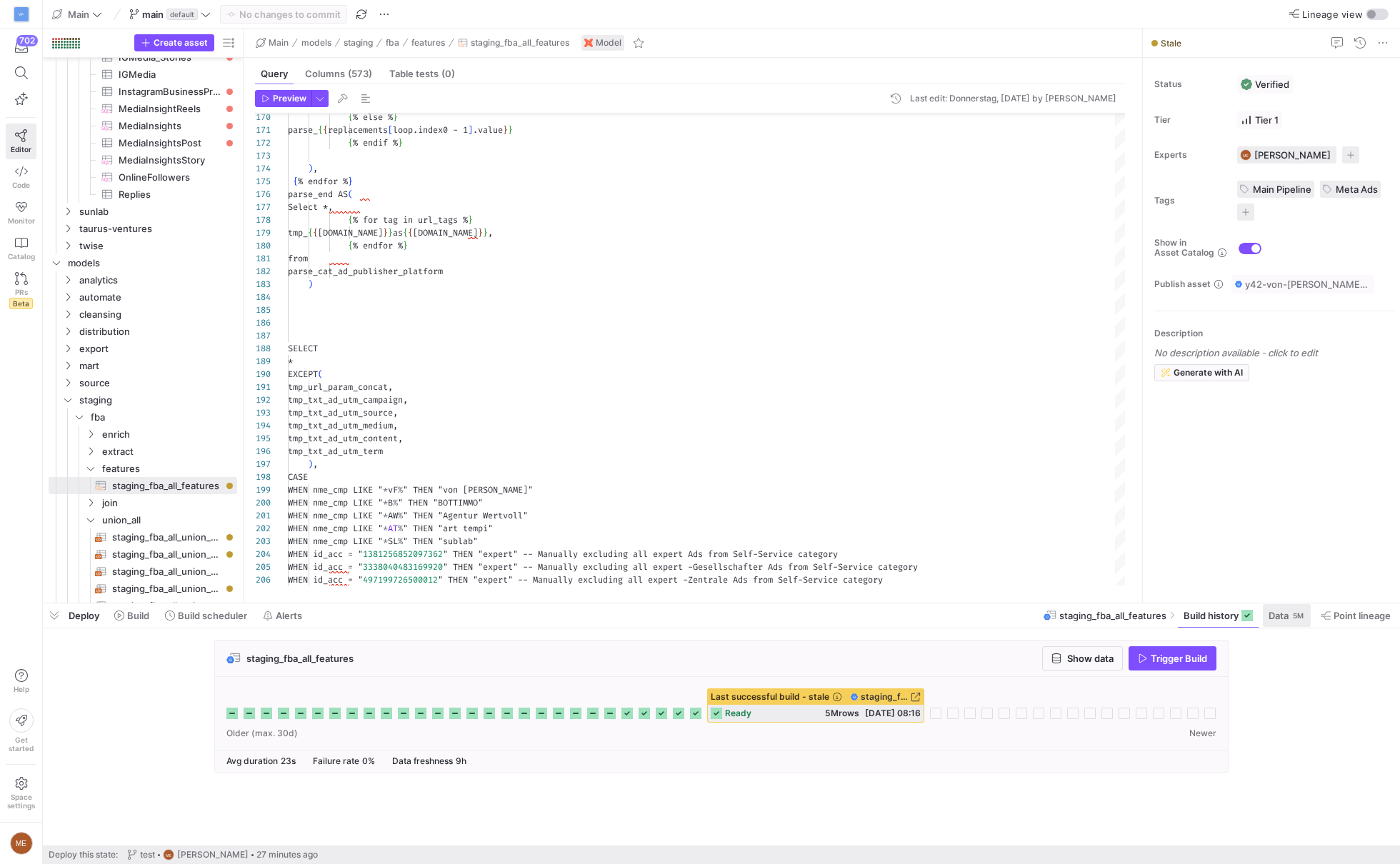
click at [1276, 610] on span "Data" at bounding box center [1278, 615] width 20 height 12
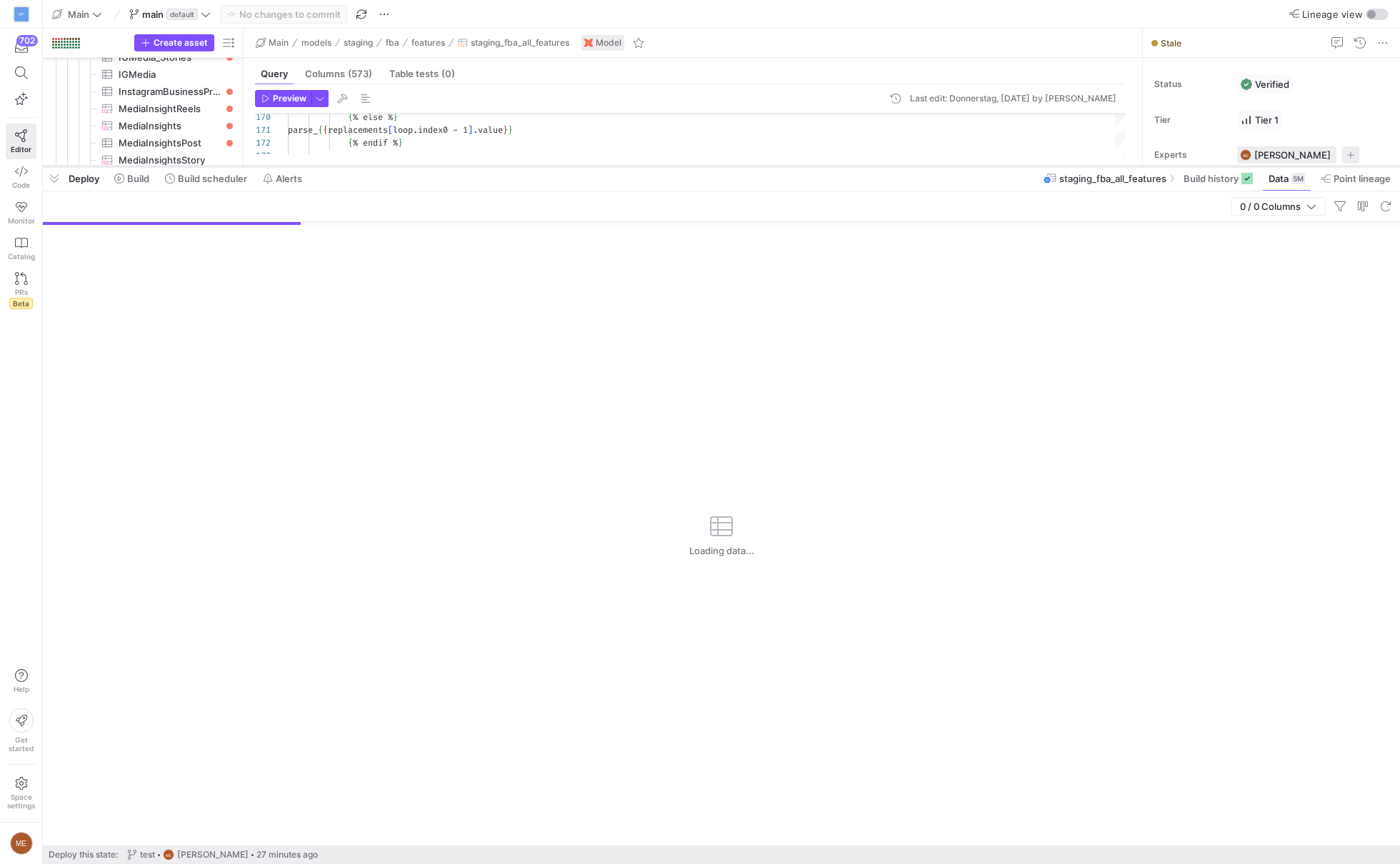
drag, startPoint x: 888, startPoint y: 604, endPoint x: 888, endPoint y: 167, distance: 437.0
click at [888, 167] on div at bounding box center [721, 166] width 1357 height 5
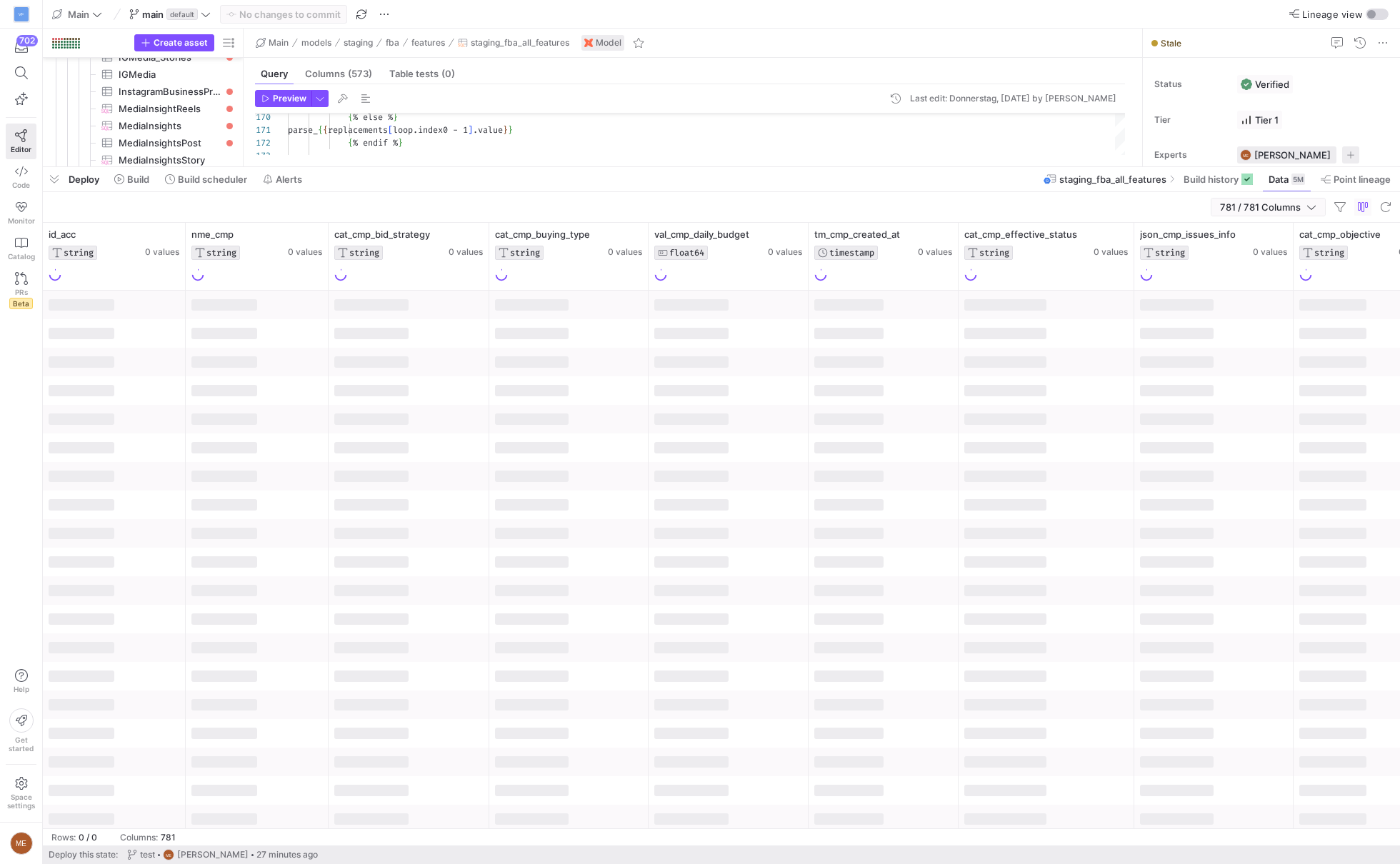
click at [1264, 205] on span "781 / 781 Columns" at bounding box center [1262, 207] width 86 height 12
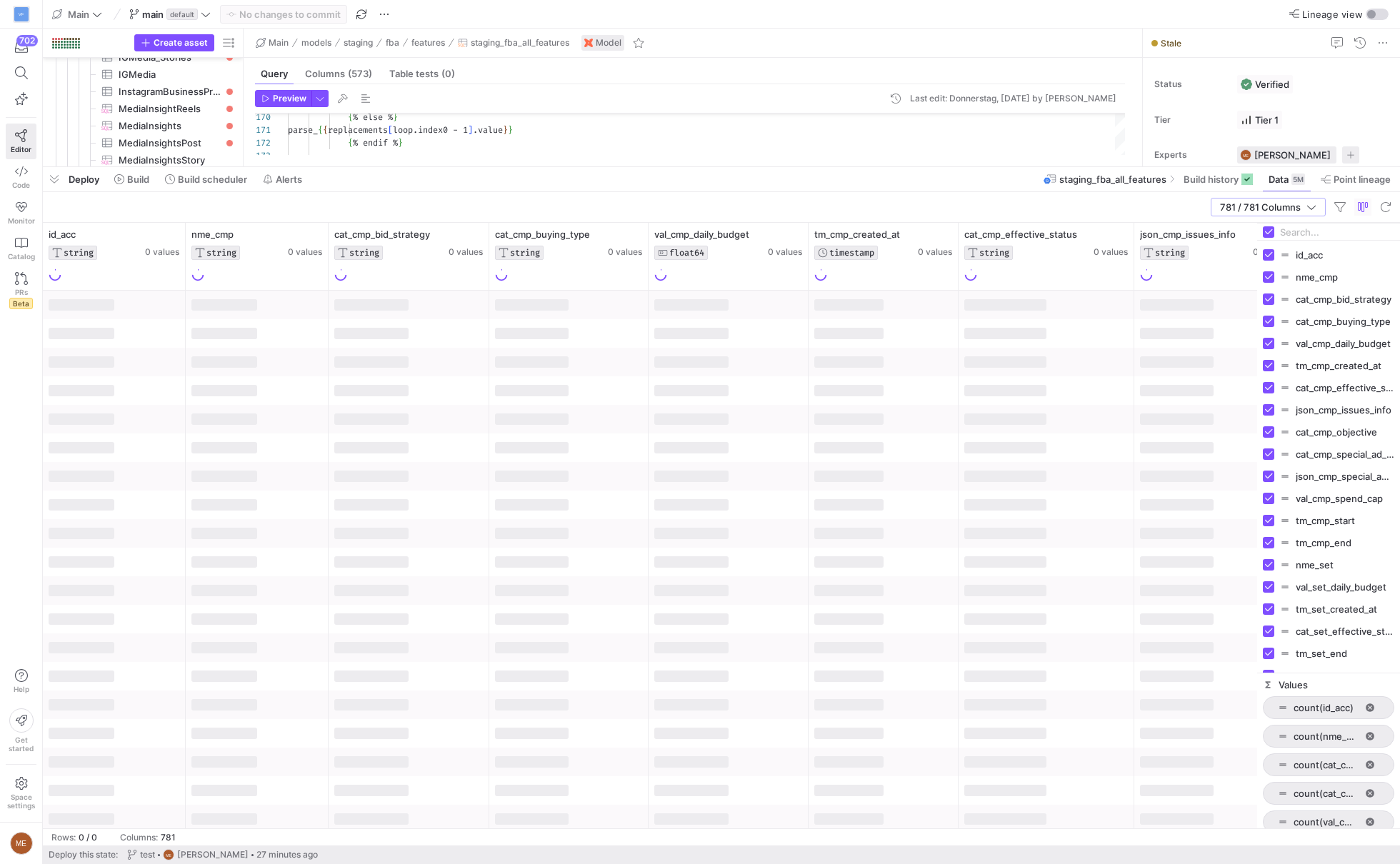
click at [1299, 232] on input "Filter Columns Input" at bounding box center [1337, 232] width 115 height 28
click at [1272, 236] on div at bounding box center [1328, 231] width 143 height 17
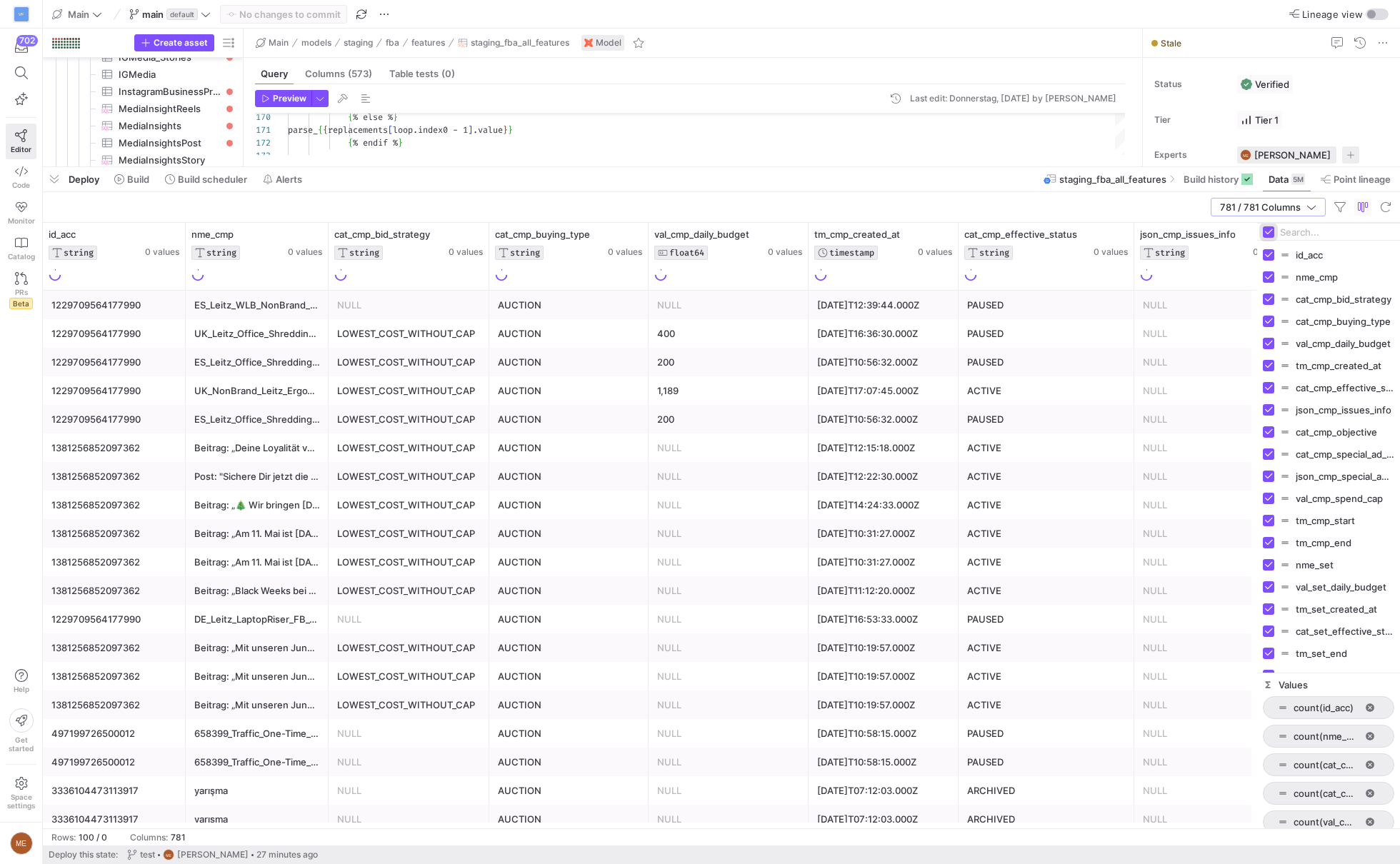
click at [1272, 227] on input "Toggle Select All Columns" at bounding box center [1268, 232] width 12 height 12
checkbox input "false"
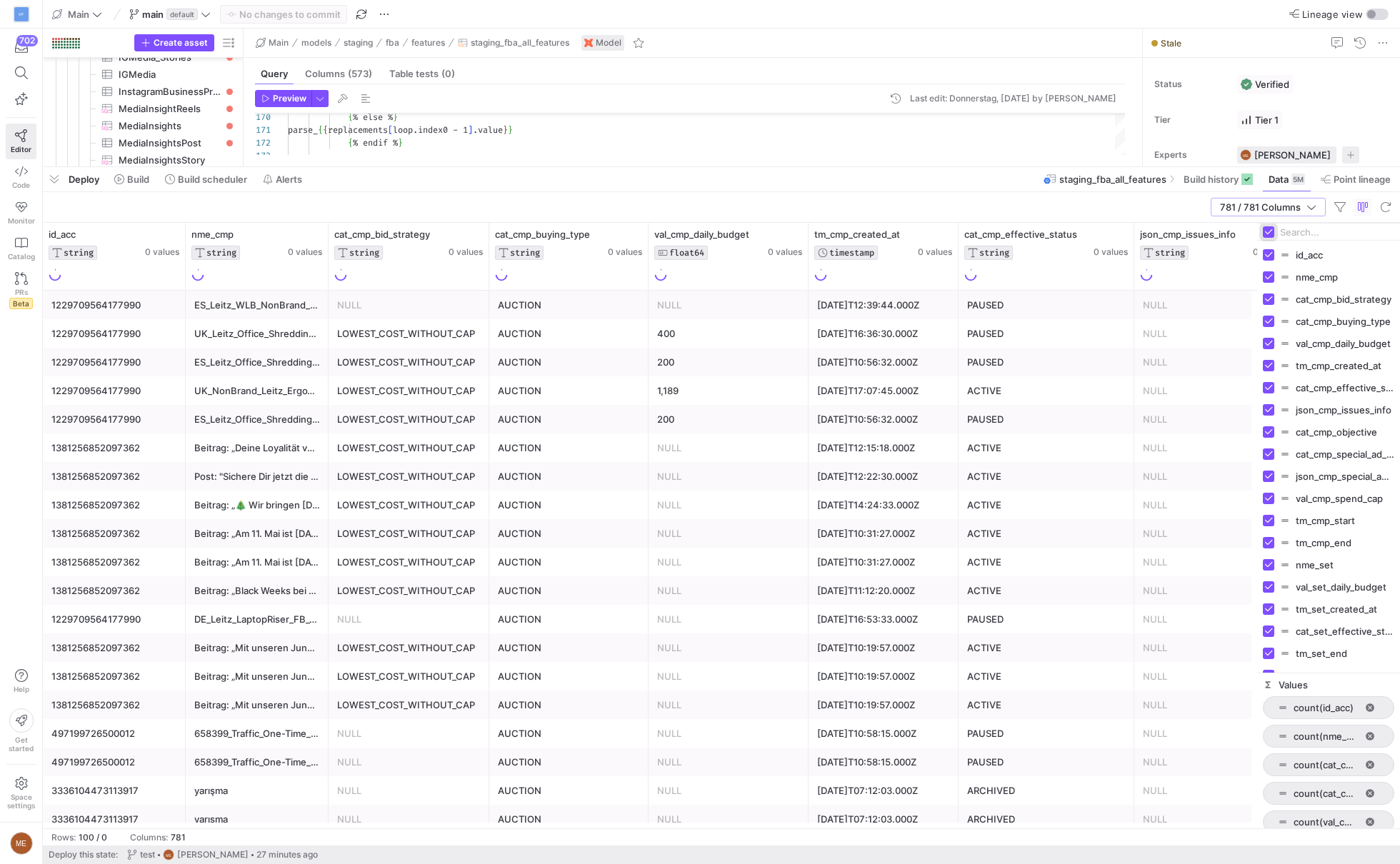
checkbox input "false"
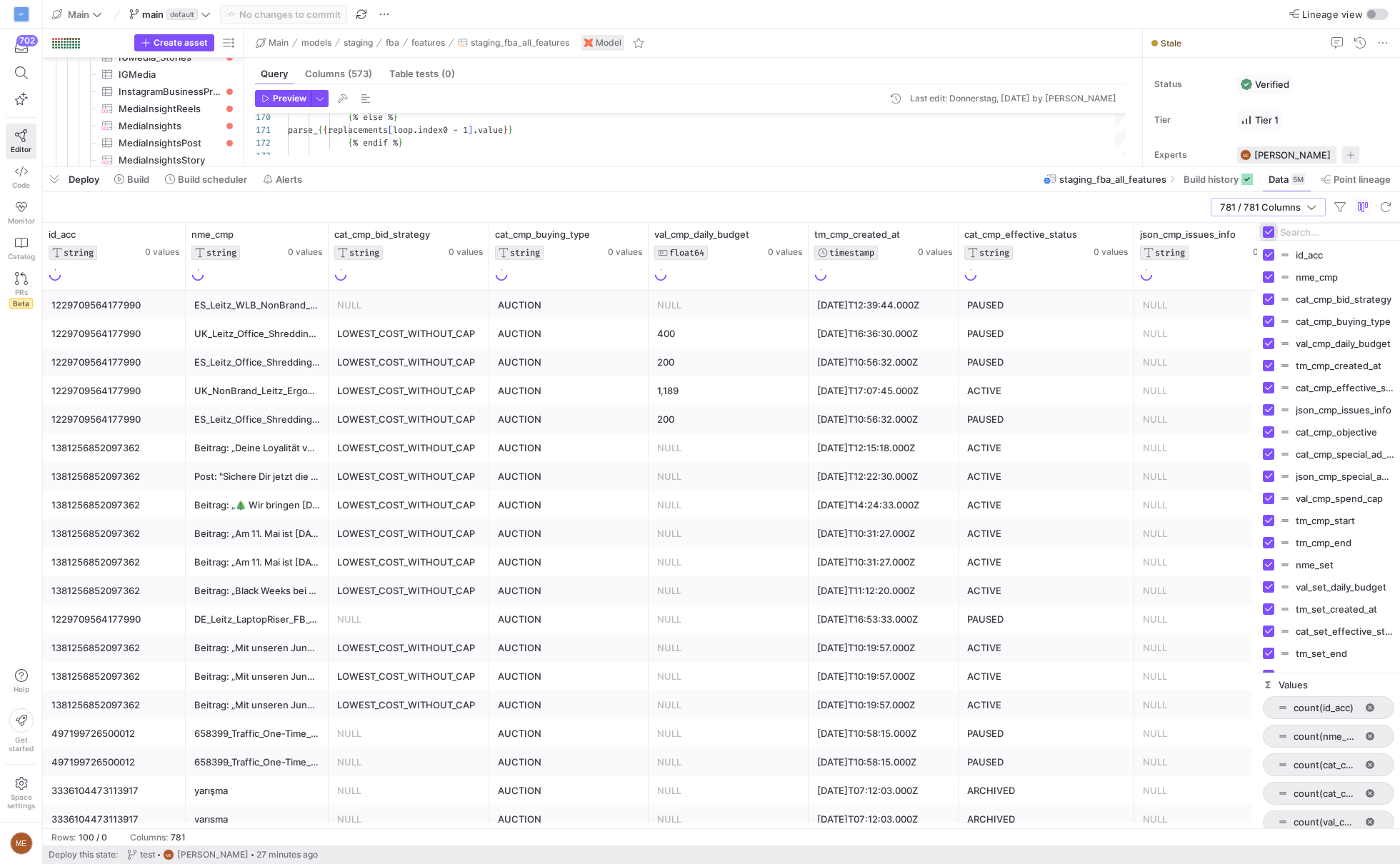
checkbox input "false"
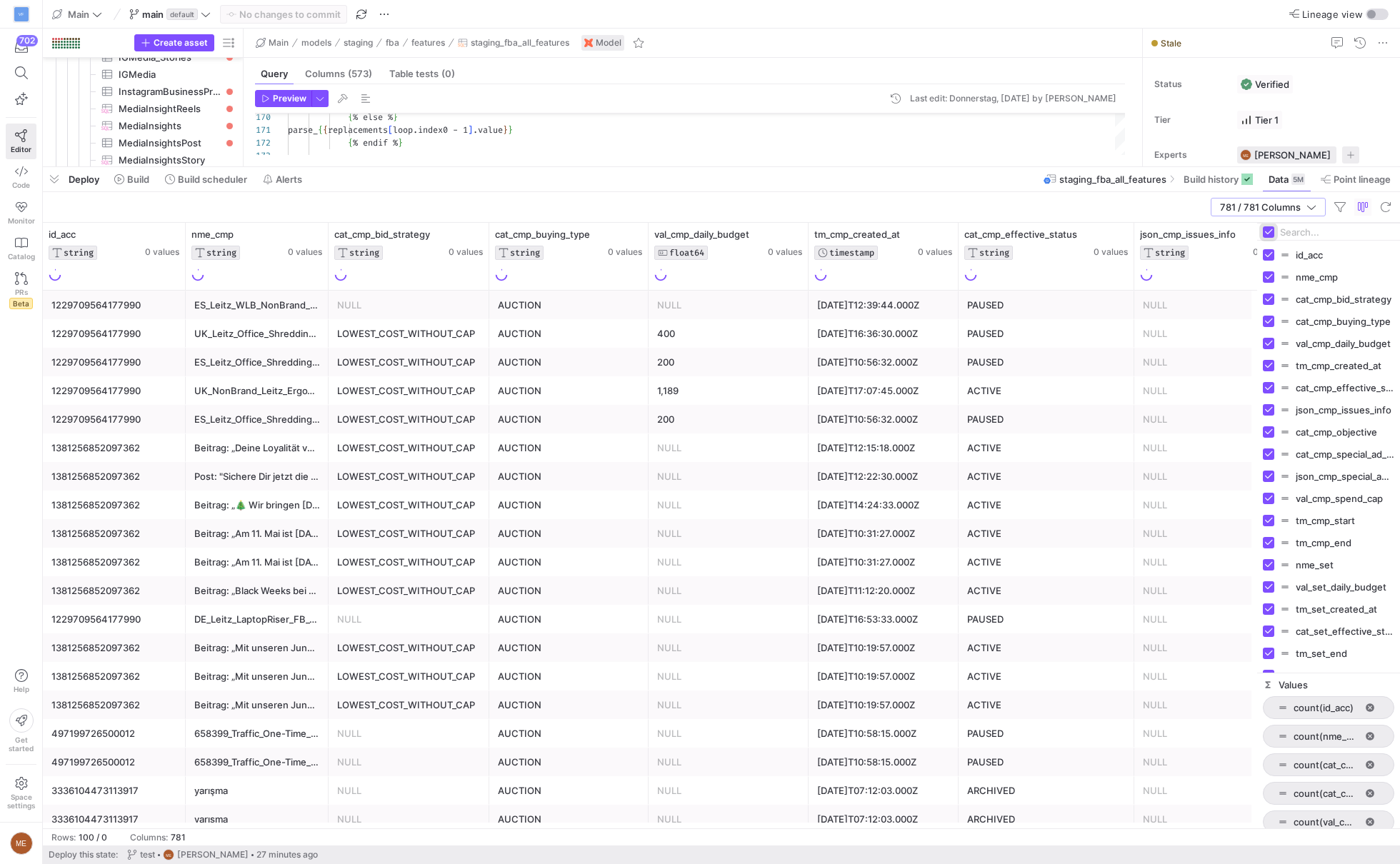
checkbox input "false"
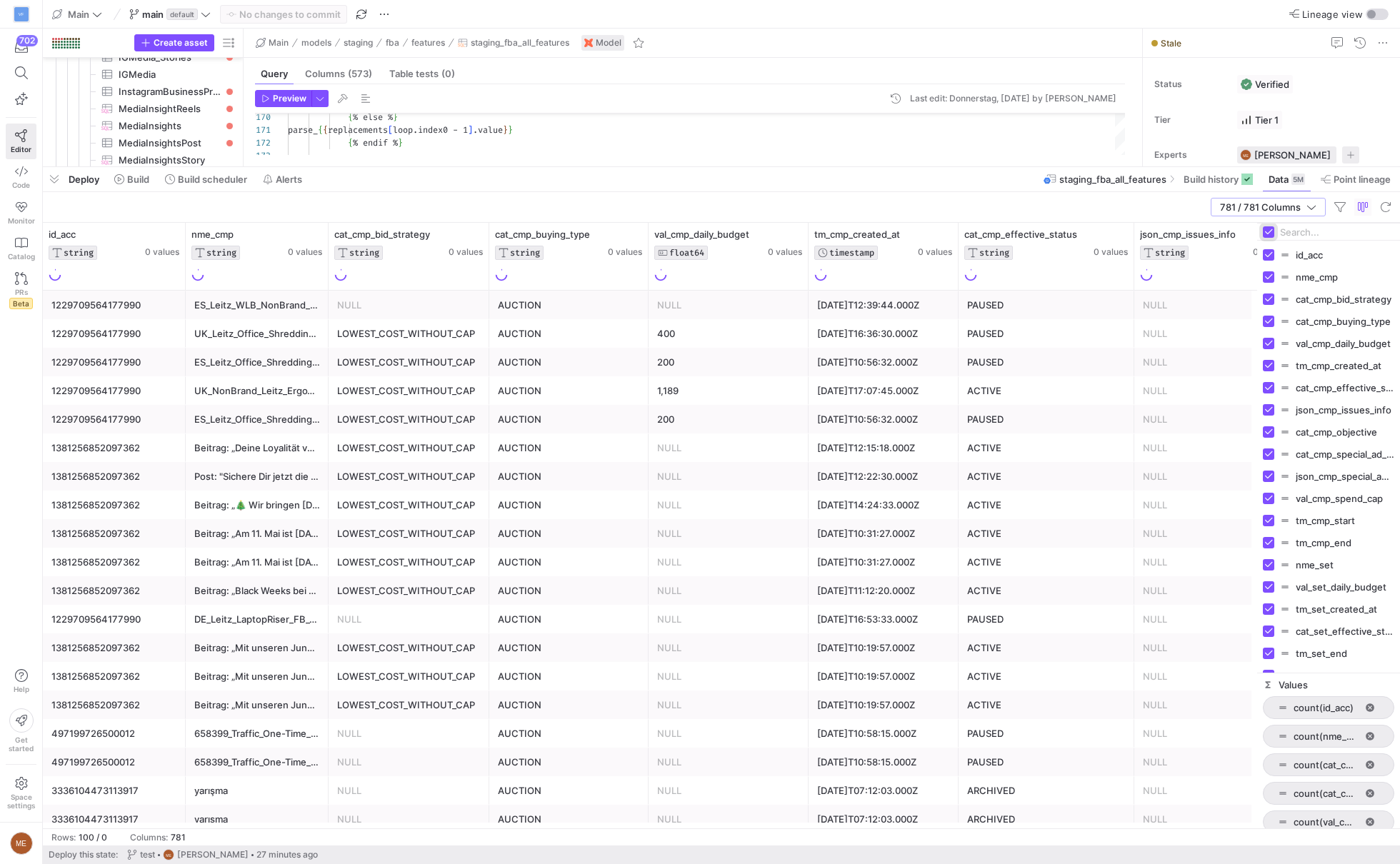
checkbox input "false"
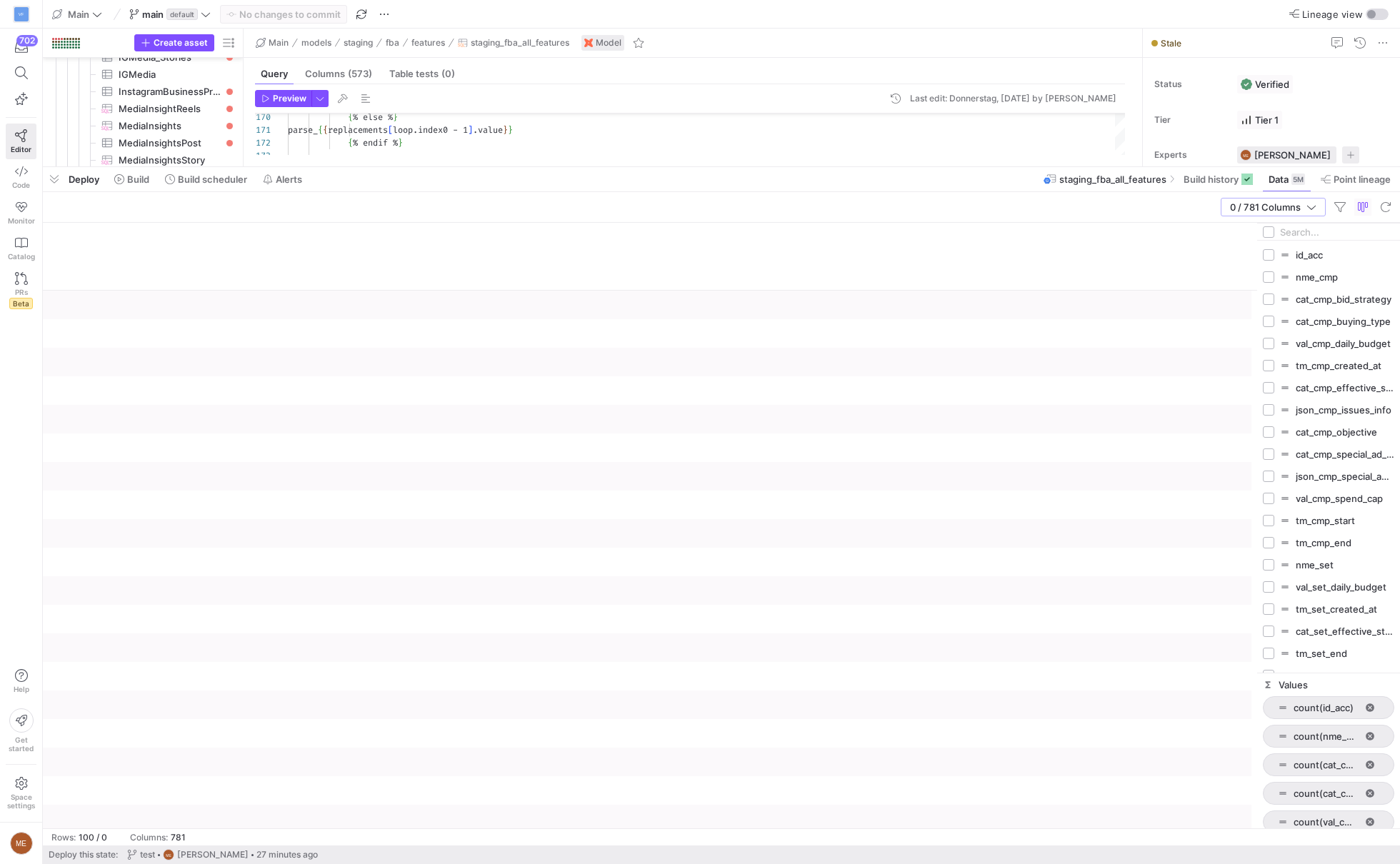
click at [1294, 227] on input "Filter Columns Input" at bounding box center [1337, 232] width 115 height 28
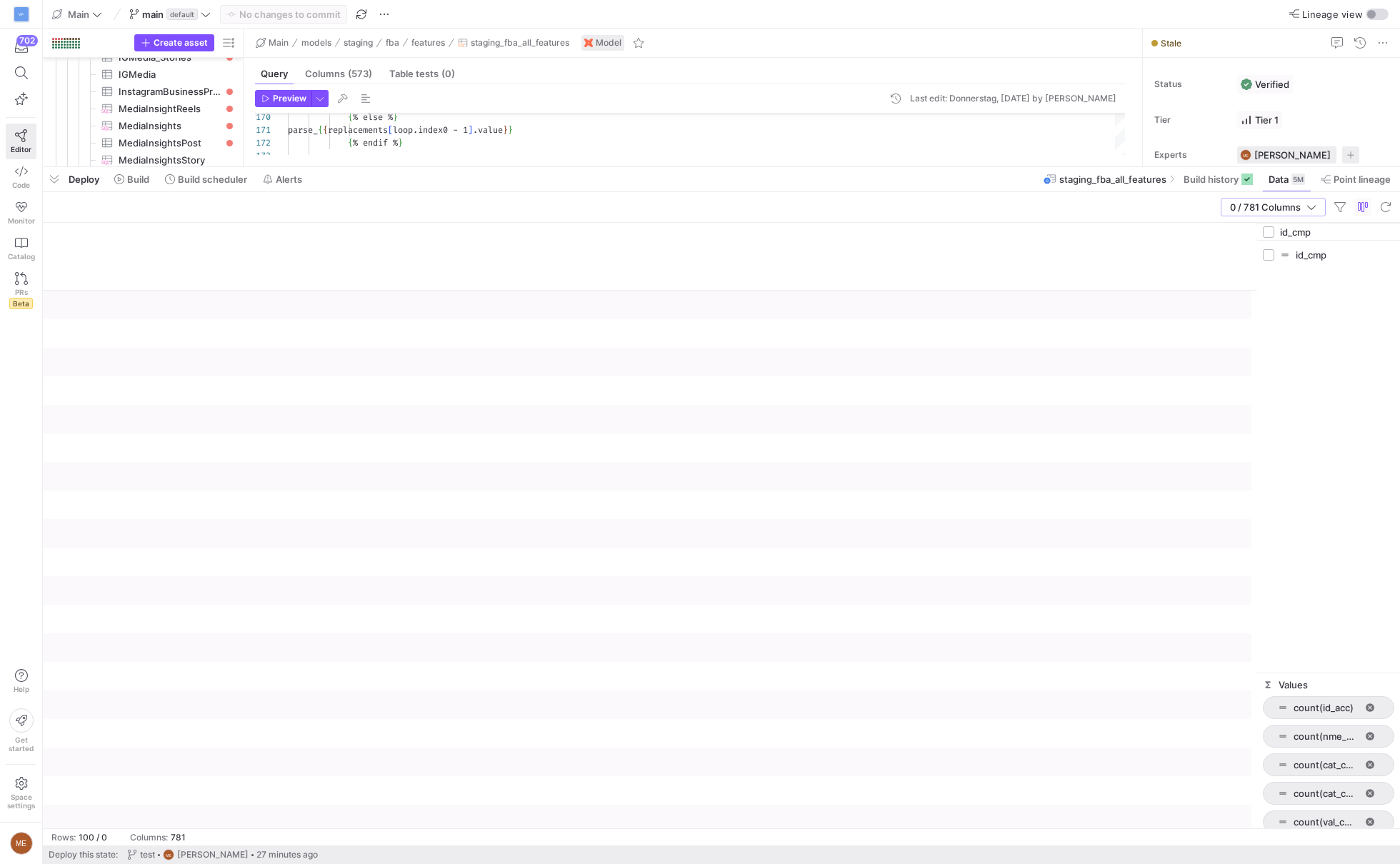
type input "id_cmp"
click at [1265, 254] on input "Press SPACE to toggle visibility (hidden)" at bounding box center [1268, 254] width 12 height 12
checkbox input "true"
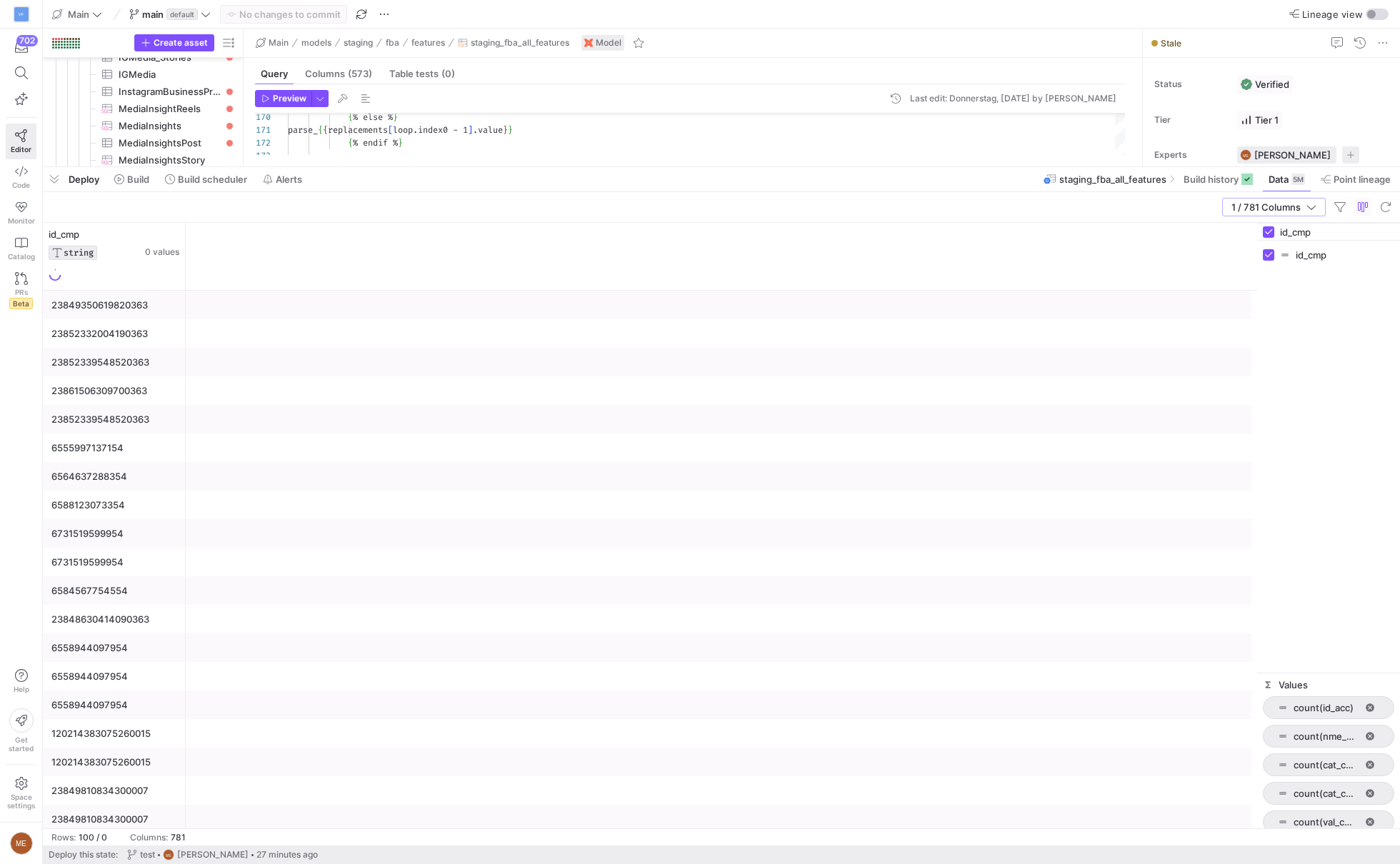
click at [1296, 244] on div "id_cmp" at bounding box center [1329, 254] width 132 height 22
click at [1297, 234] on input "id_cmp" at bounding box center [1337, 232] width 115 height 28
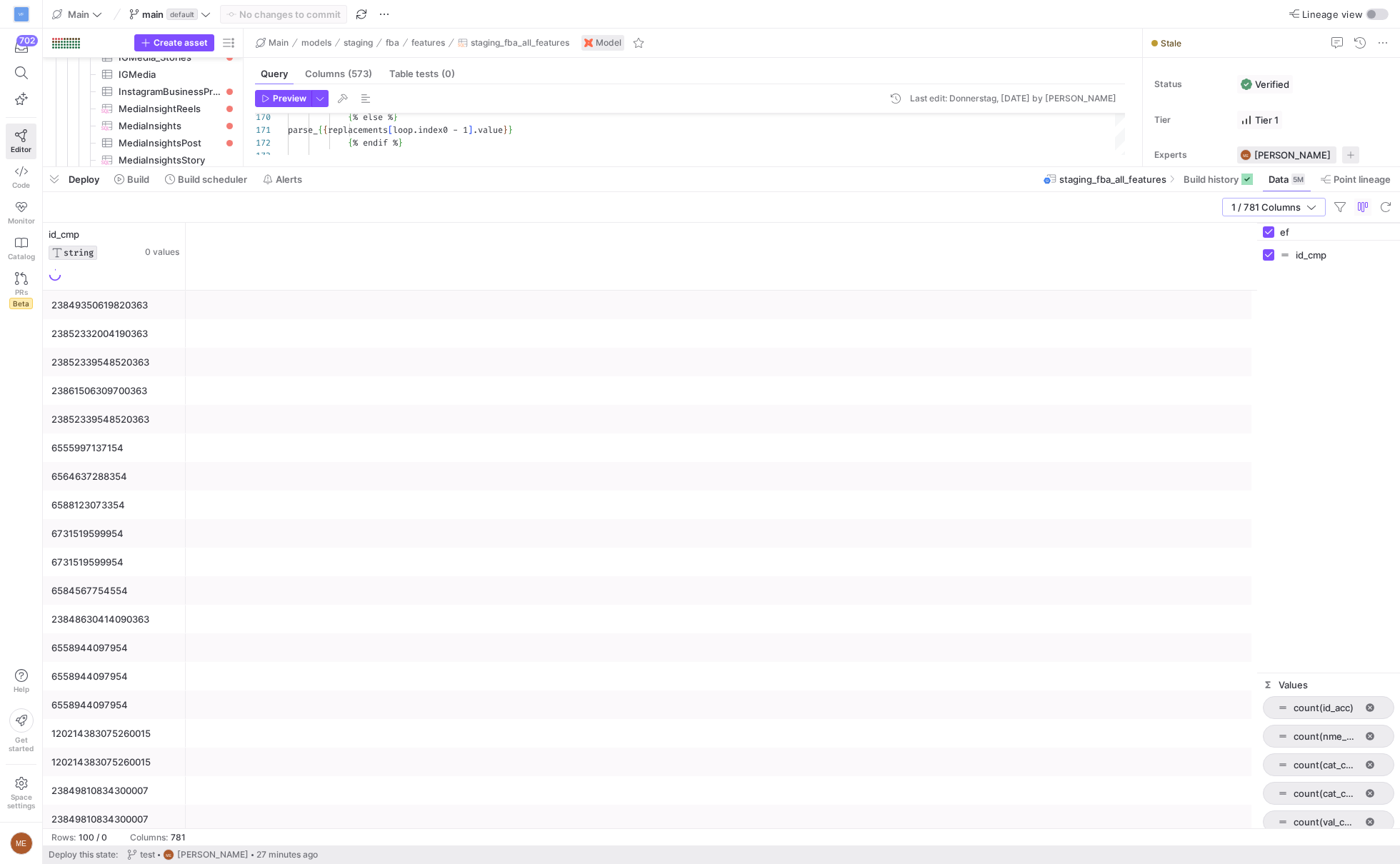
type input "eff"
checkbox input "false"
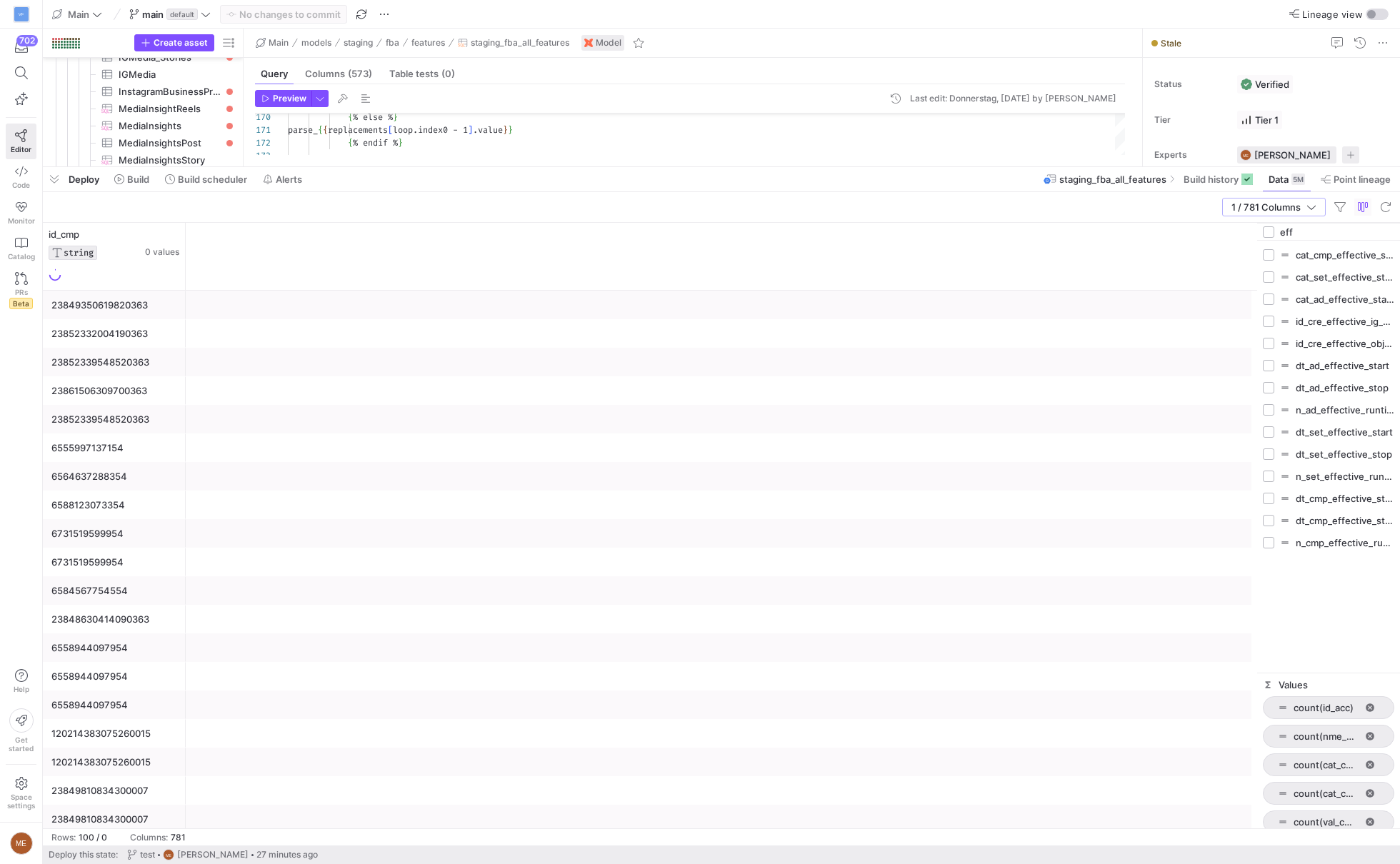
type input "eff"
click at [1270, 232] on input "Toggle Select All Columns" at bounding box center [1268, 232] width 12 height 12
checkbox input "true"
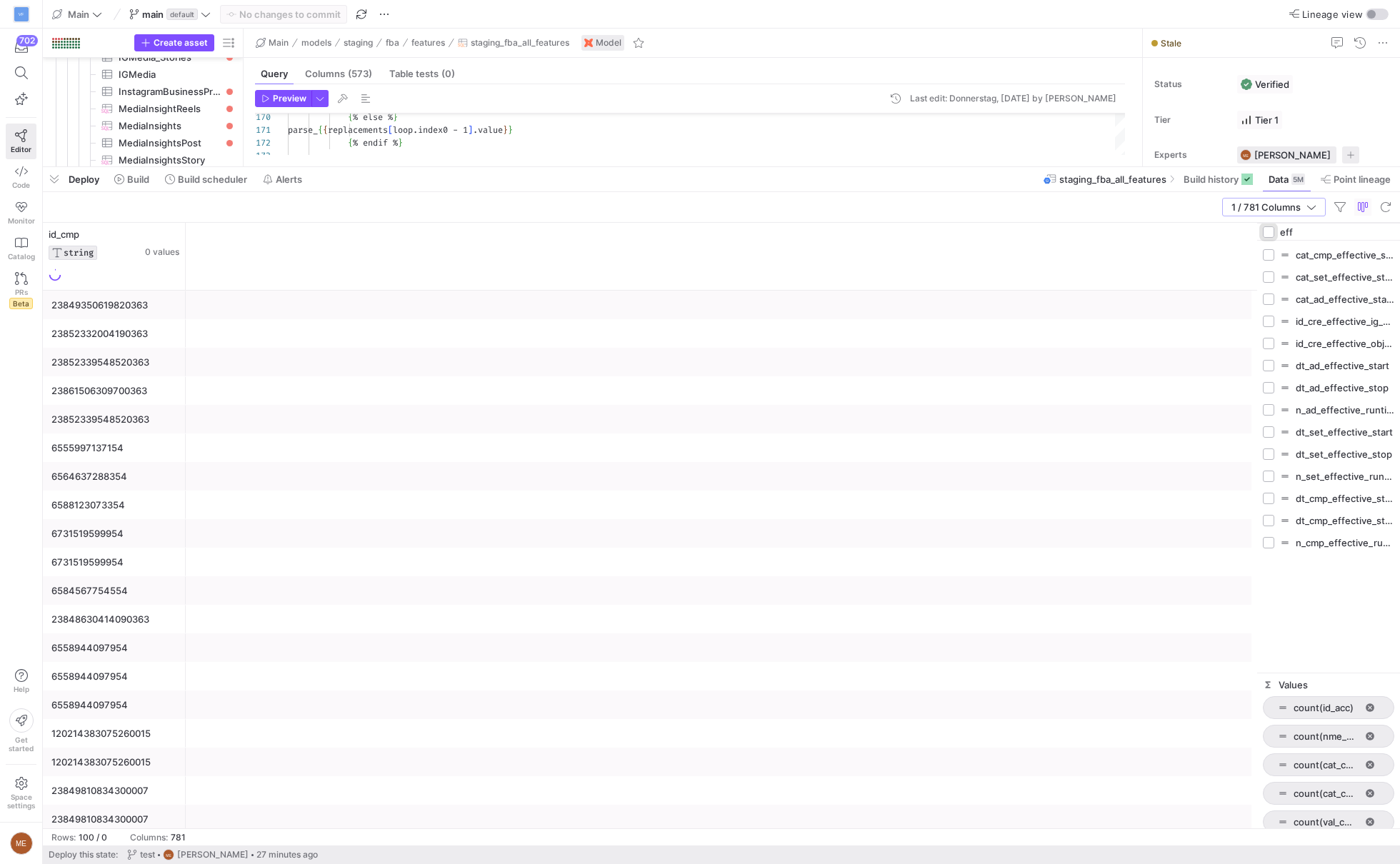
checkbox input "true"
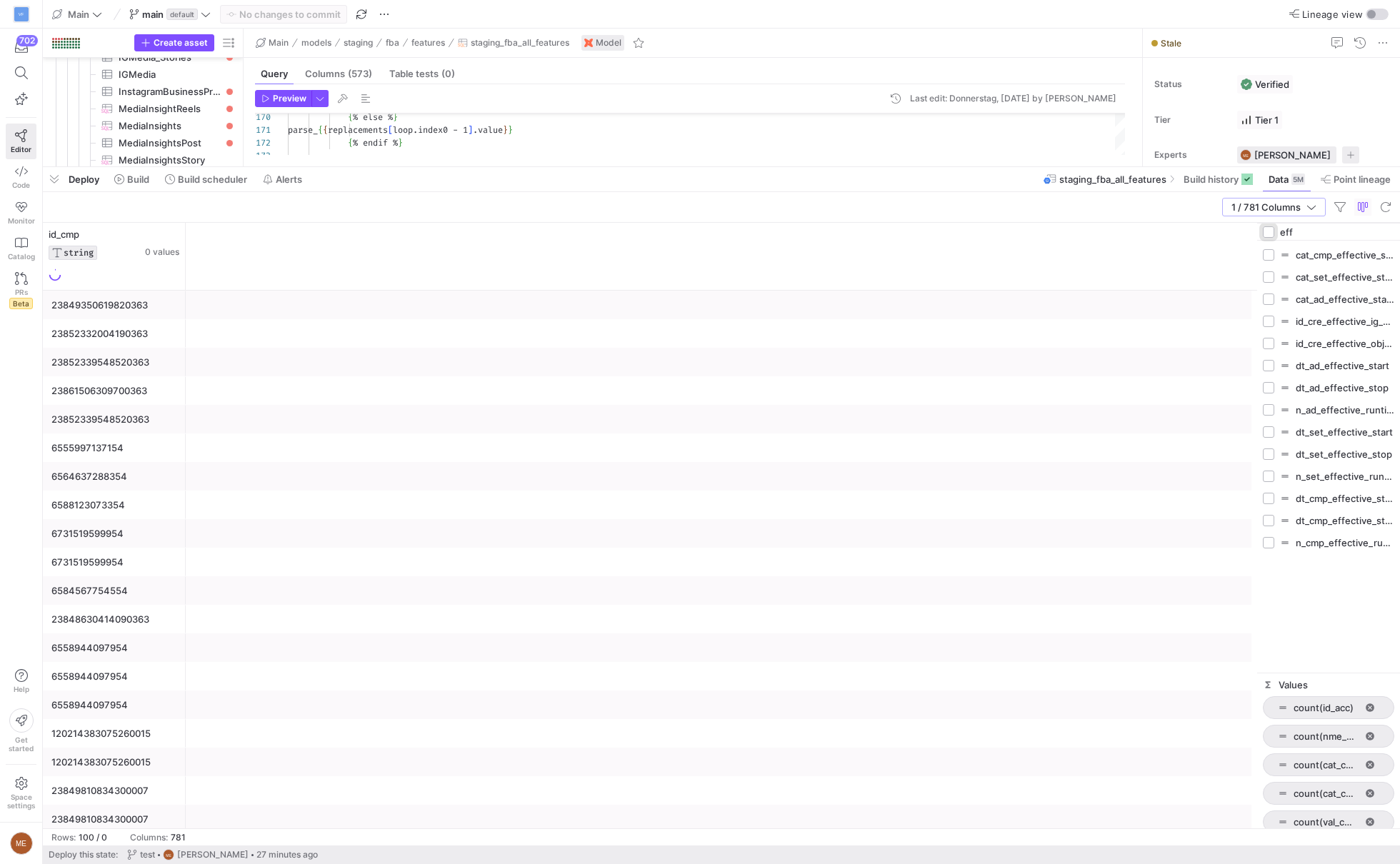
checkbox input "true"
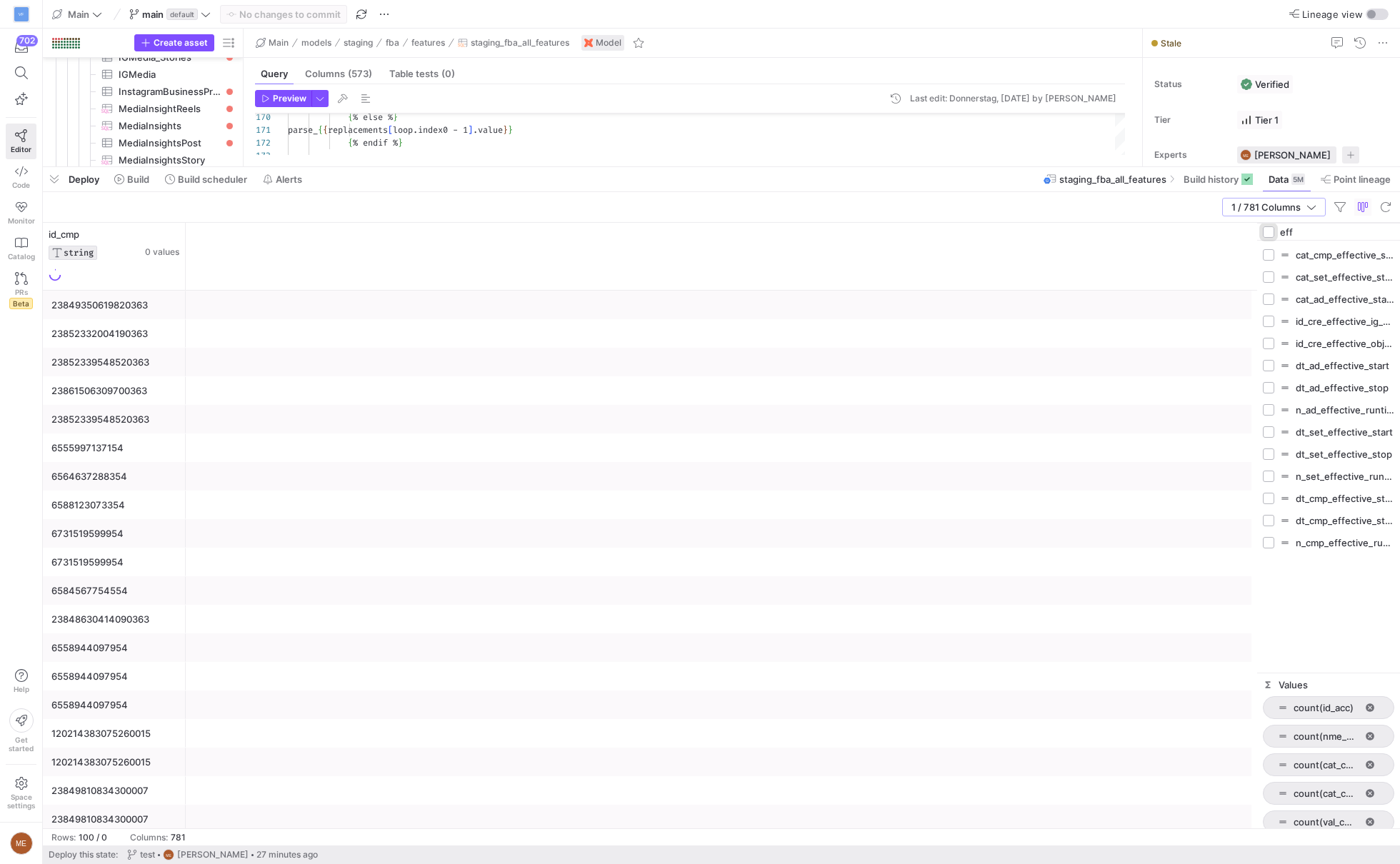
checkbox input "true"
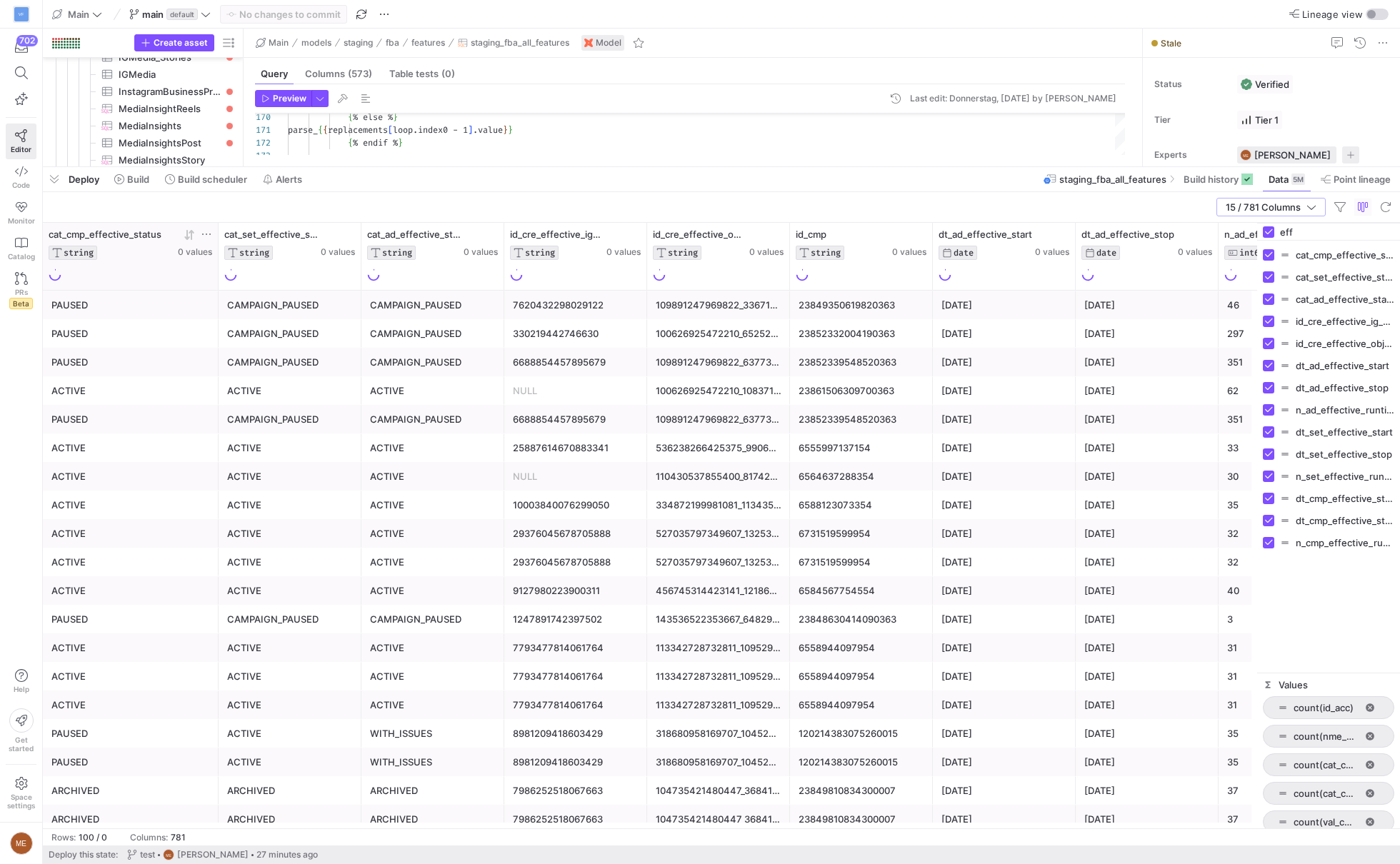
click at [202, 228] on icon at bounding box center [206, 234] width 12 height 12
click at [487, 550] on div "ACTIVE" at bounding box center [432, 562] width 125 height 28
click at [1292, 236] on input "eff" at bounding box center [1337, 232] width 115 height 28
type input "id"
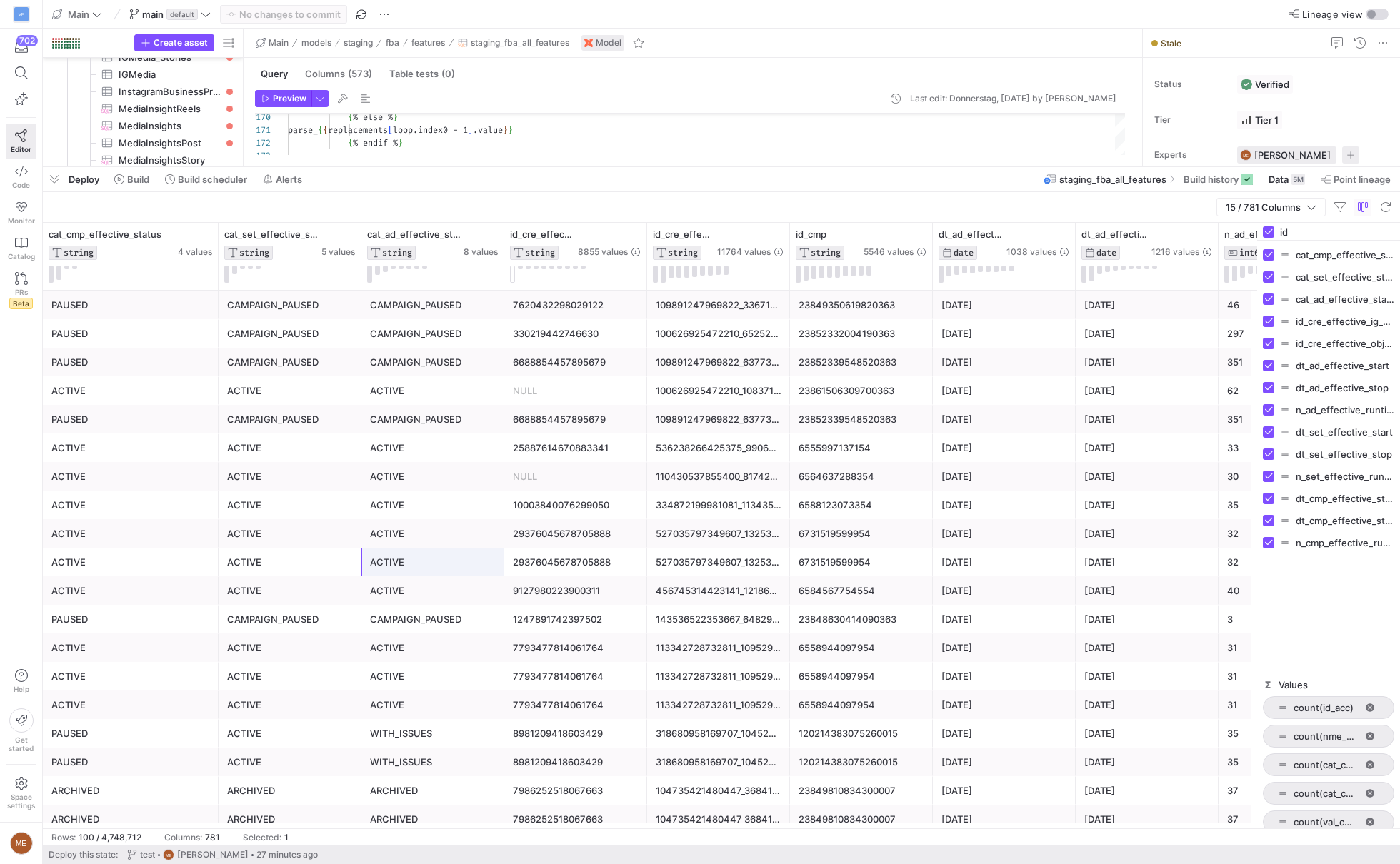
checkbox input "false"
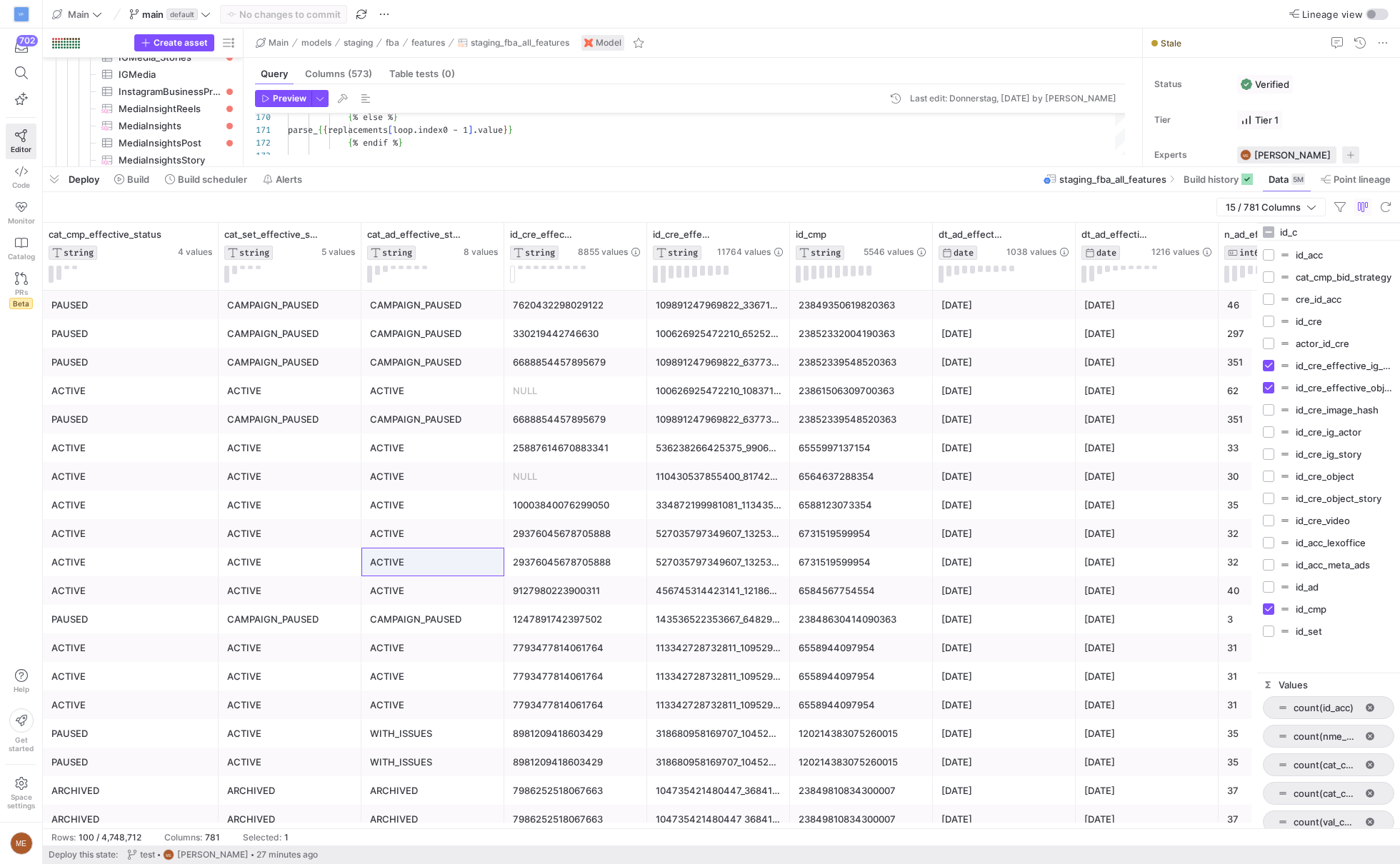
type input "id_cm"
checkbox input "true"
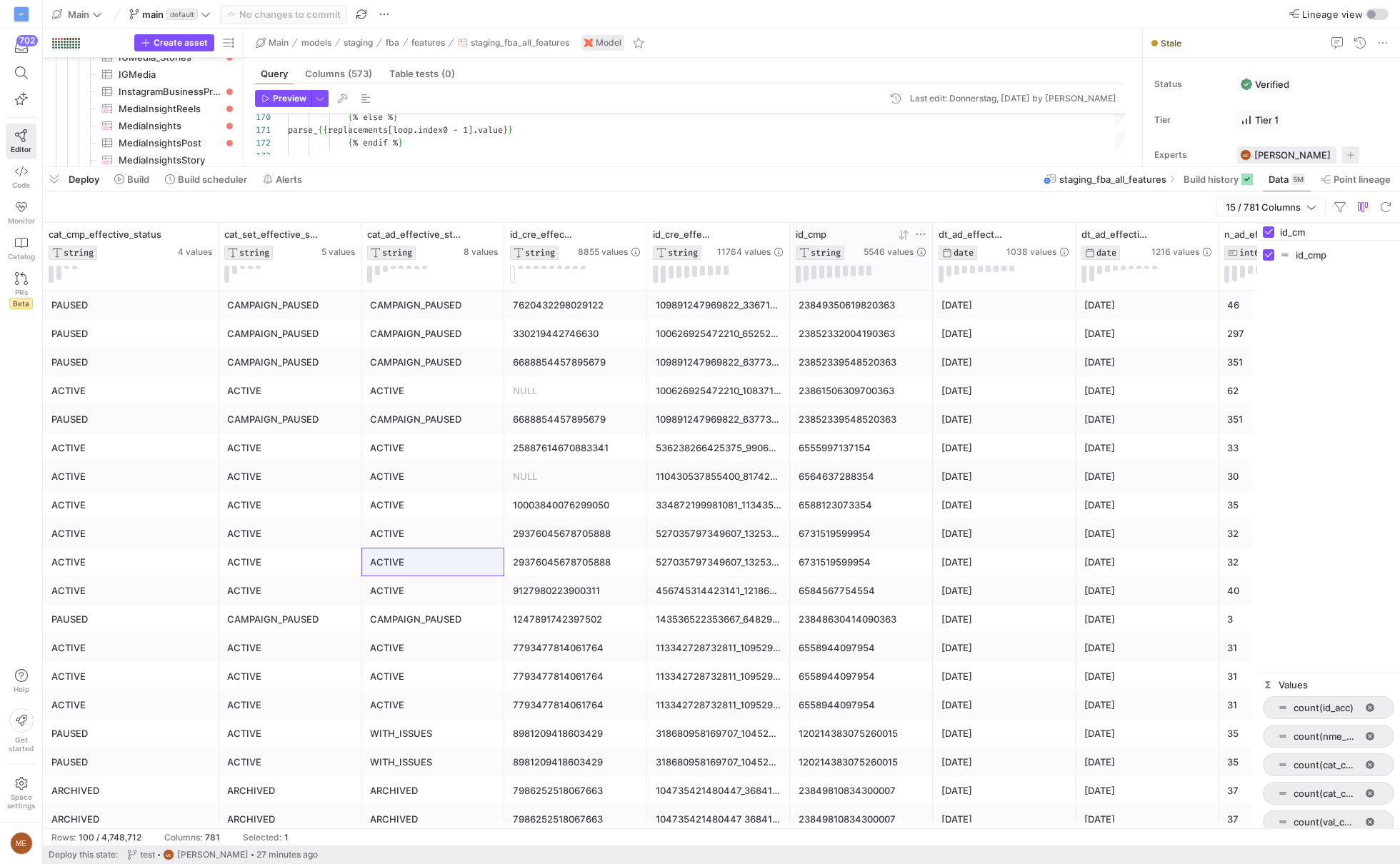
type input "id_cm"
click at [924, 231] on icon at bounding box center [920, 234] width 12 height 12
type input "120229992765890271"
click at [1043, 365] on div "Reset Apply" at bounding box center [987, 380] width 156 height 30
click at [1043, 385] on button "Apply" at bounding box center [1037, 380] width 44 height 19
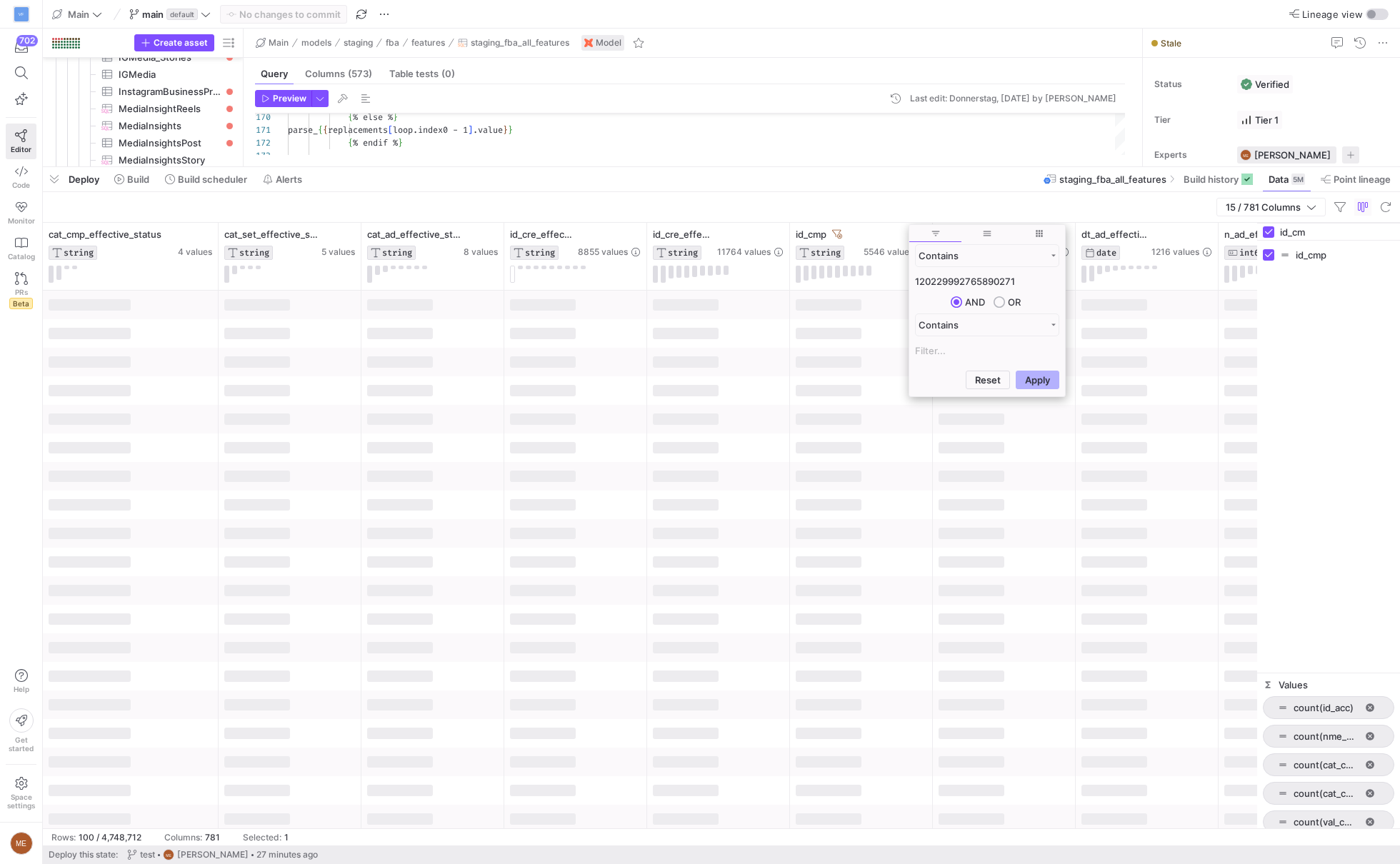
click at [583, 462] on div at bounding box center [575, 476] width 143 height 28
click at [1298, 207] on span "15 / 781 Columns" at bounding box center [1266, 207] width 81 height 12
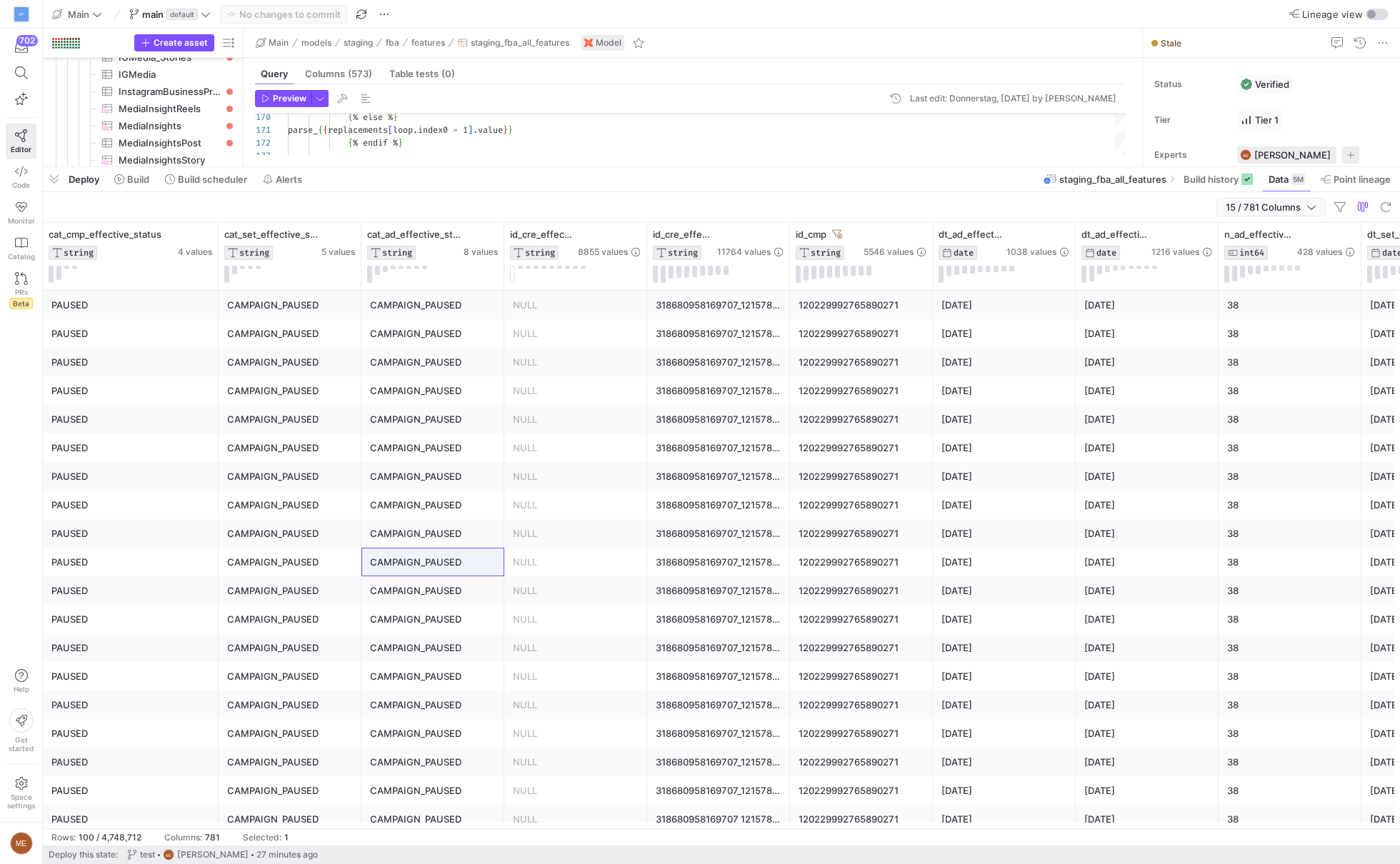
click at [1316, 215] on span "button" at bounding box center [1270, 206] width 108 height 17
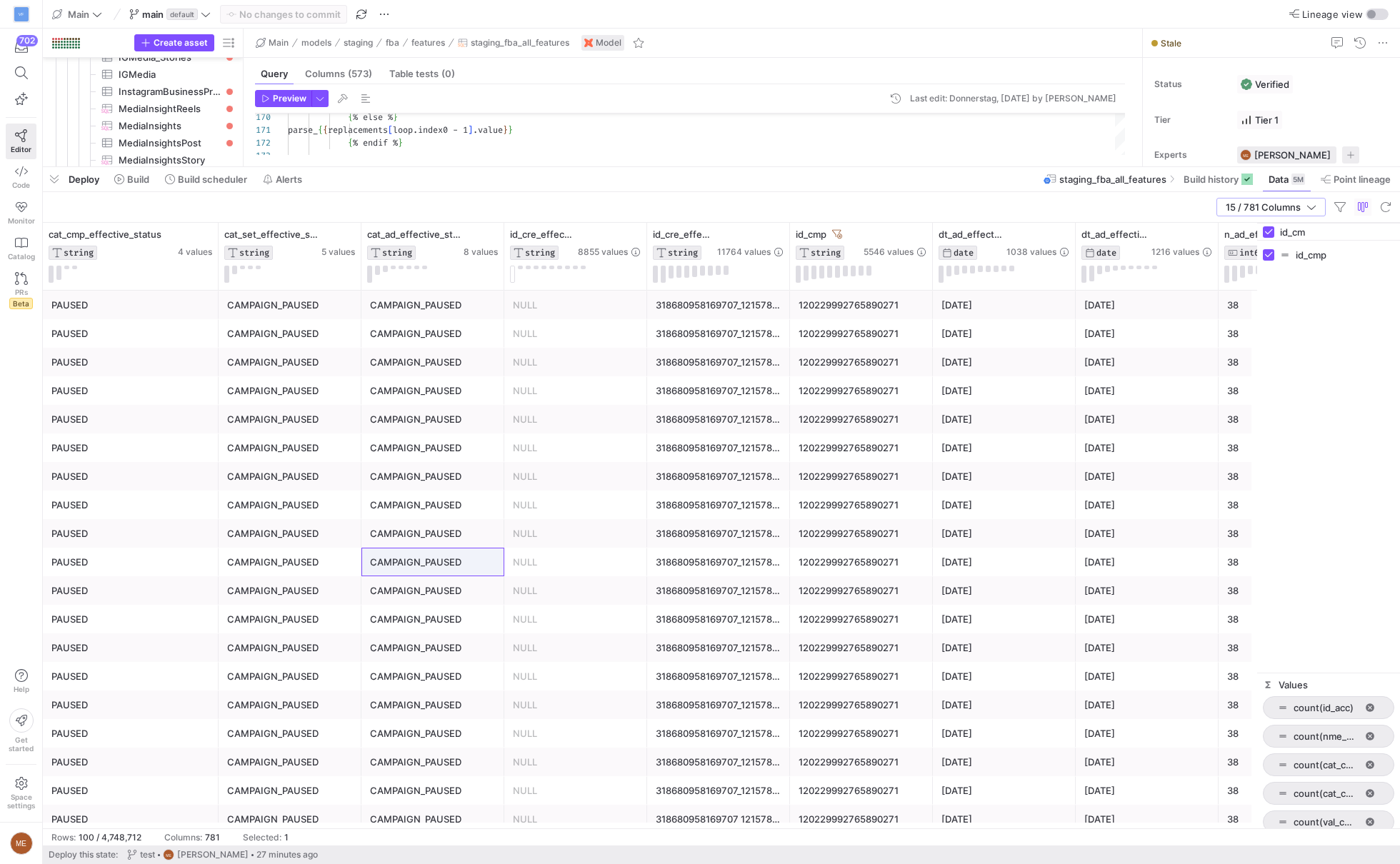
click at [1305, 235] on input "id_cm" at bounding box center [1337, 232] width 115 height 28
type input "dt"
checkbox input "false"
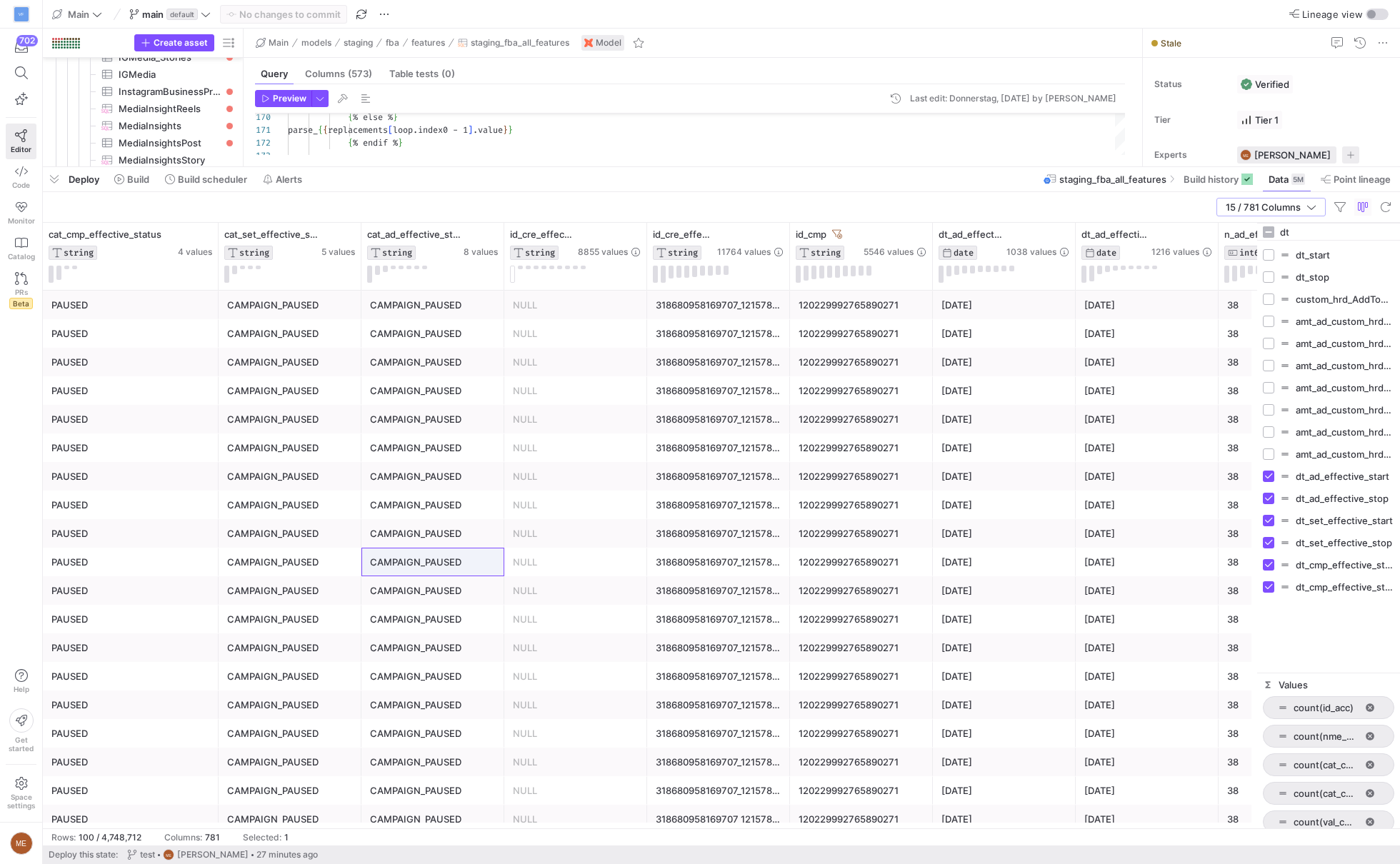
type input "dt"
click at [1270, 253] on input "Press SPACE to toggle visibility (hidden)" at bounding box center [1268, 254] width 12 height 12
checkbox input "true"
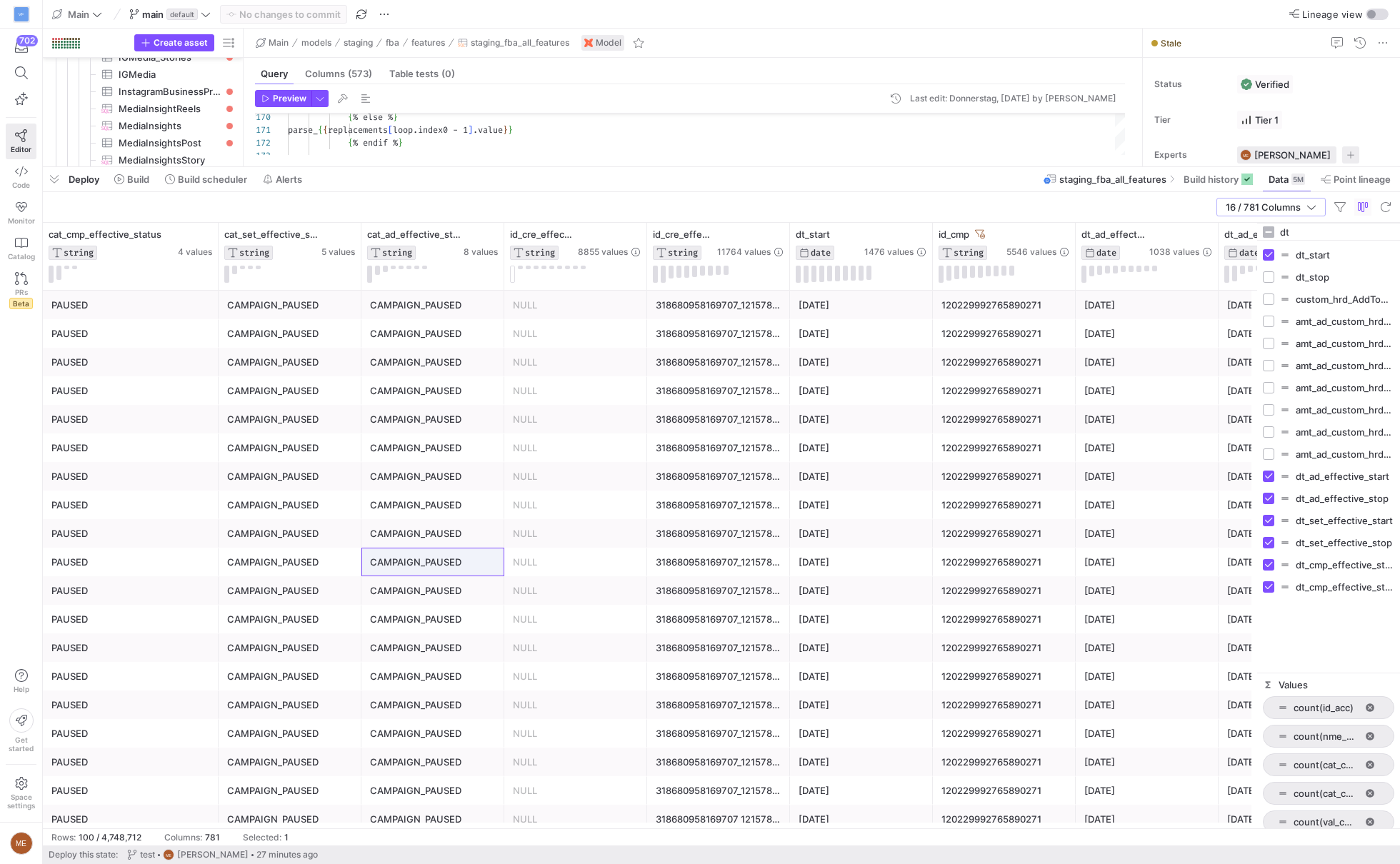
click at [1059, 315] on div "120229992765890271" at bounding box center [1004, 305] width 125 height 28
click at [903, 232] on icon at bounding box center [903, 235] width 12 height 12
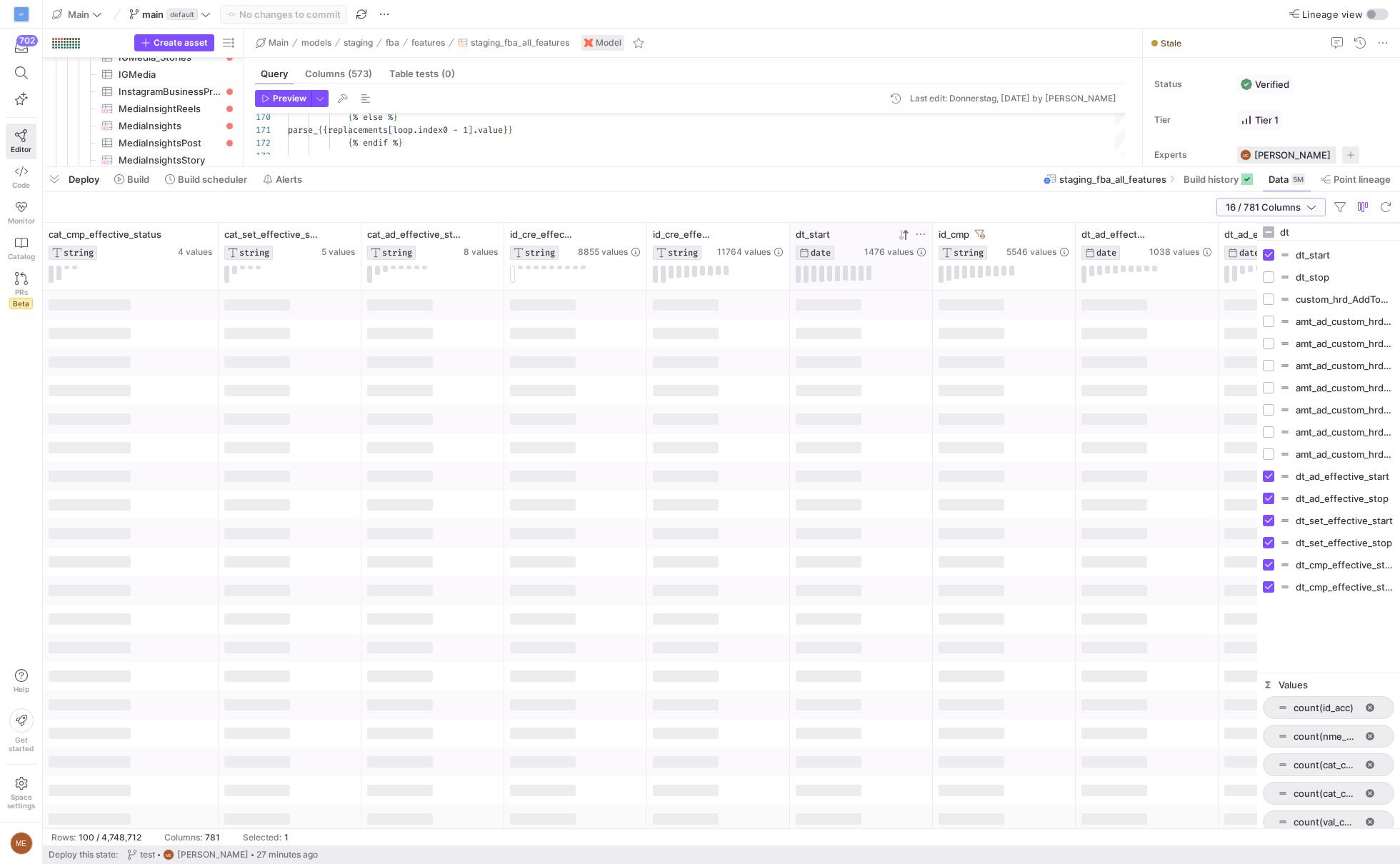
click at [1308, 202] on icon "button" at bounding box center [1311, 206] width 10 height 10
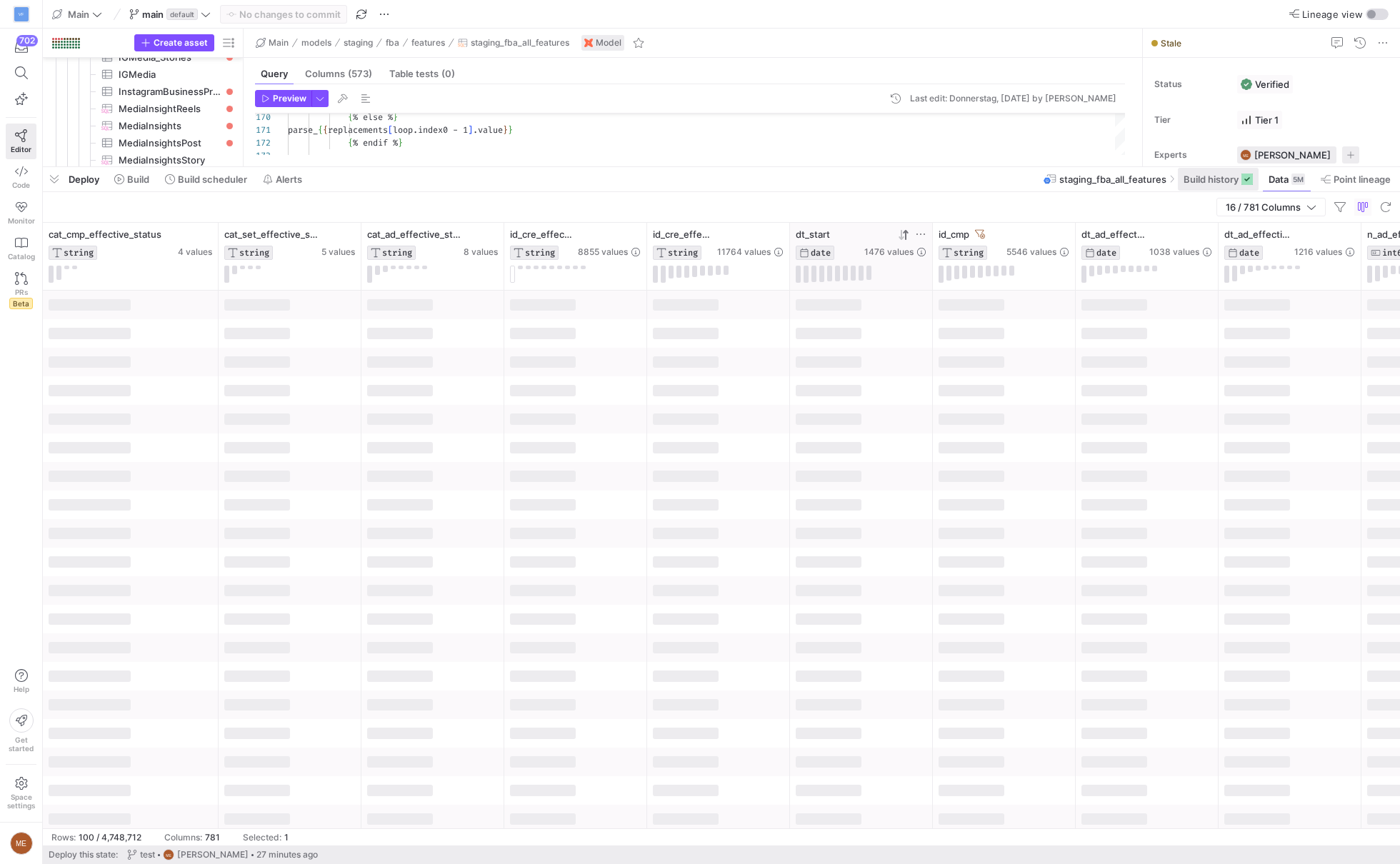
click at [1220, 181] on span "Build history" at bounding box center [1211, 179] width 55 height 12
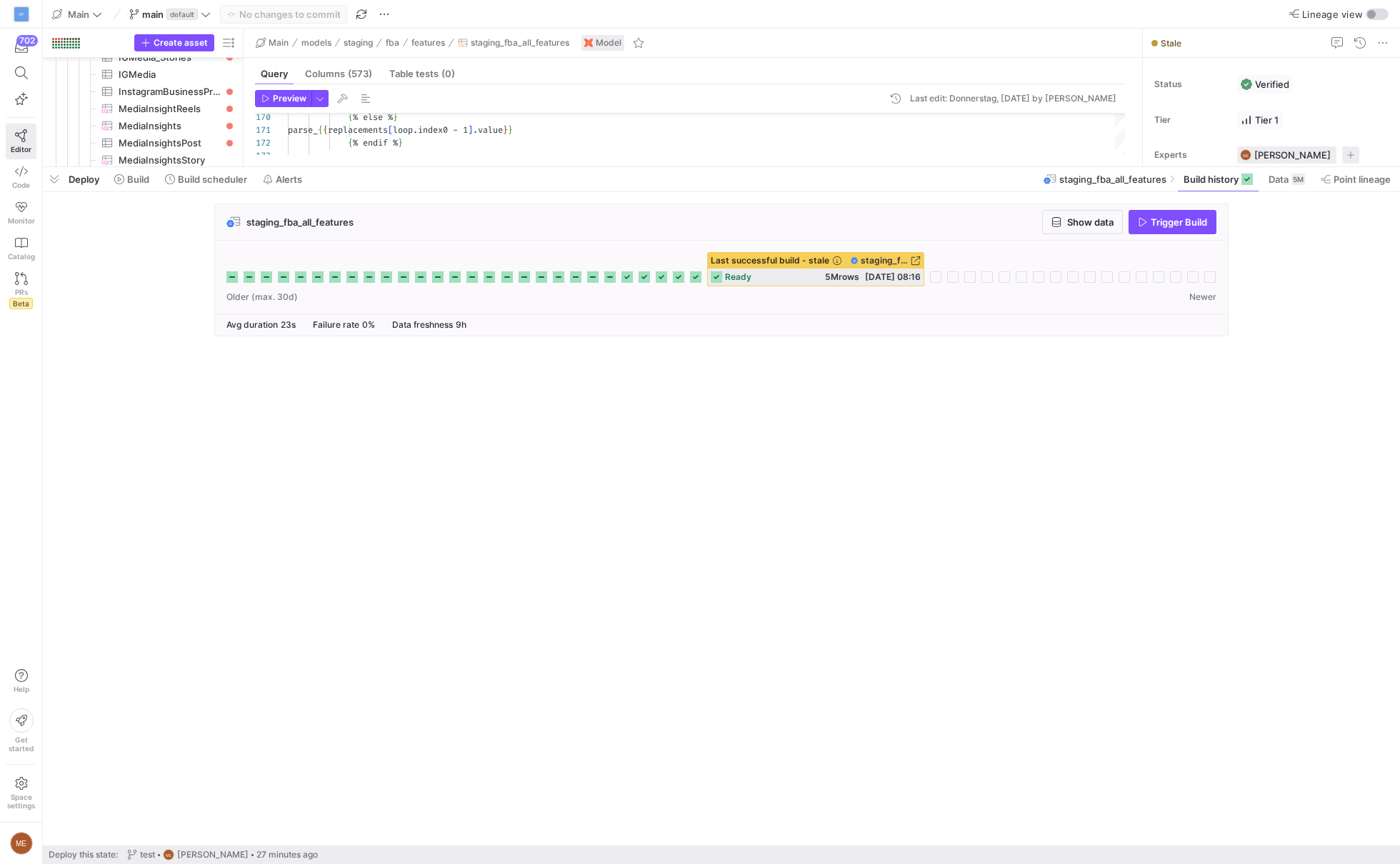
click at [883, 259] on span "staging_fba_all_features" at bounding box center [884, 260] width 47 height 10
click at [1157, 221] on span "Trigger Build" at bounding box center [1178, 221] width 56 height 12
